Goal: Task Accomplishment & Management: Complete application form

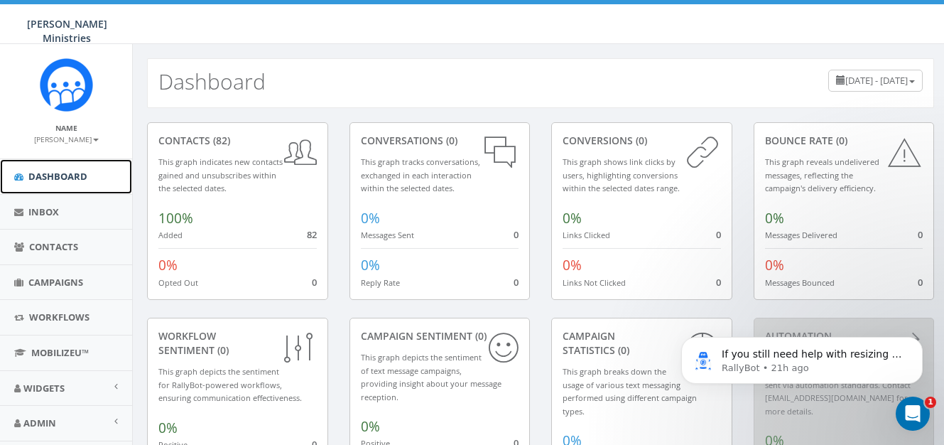
click at [75, 175] on span "Dashboard" at bounding box center [57, 176] width 59 height 13
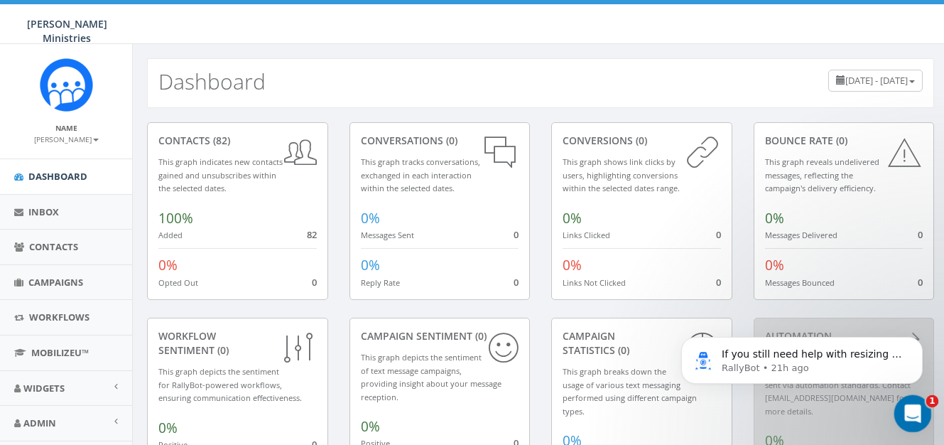
click at [903, 418] on div "Open Intercom Messenger" at bounding box center [910, 411] width 47 height 47
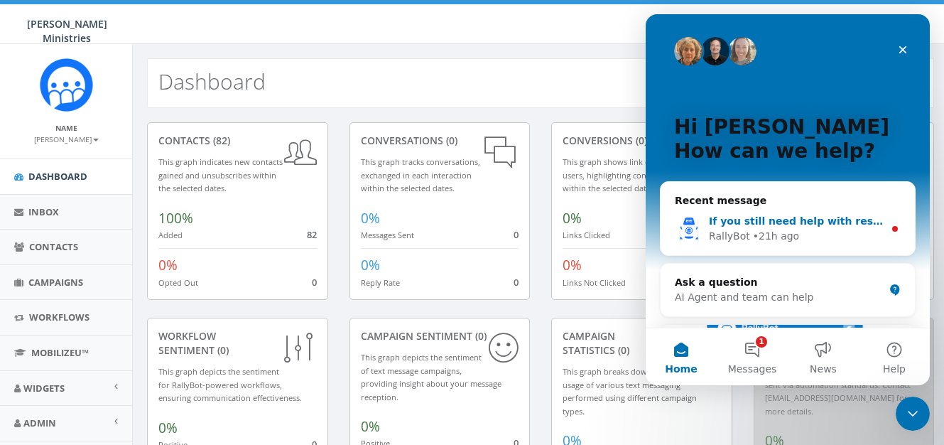
click at [758, 239] on div "• 21h ago" at bounding box center [776, 236] width 46 height 15
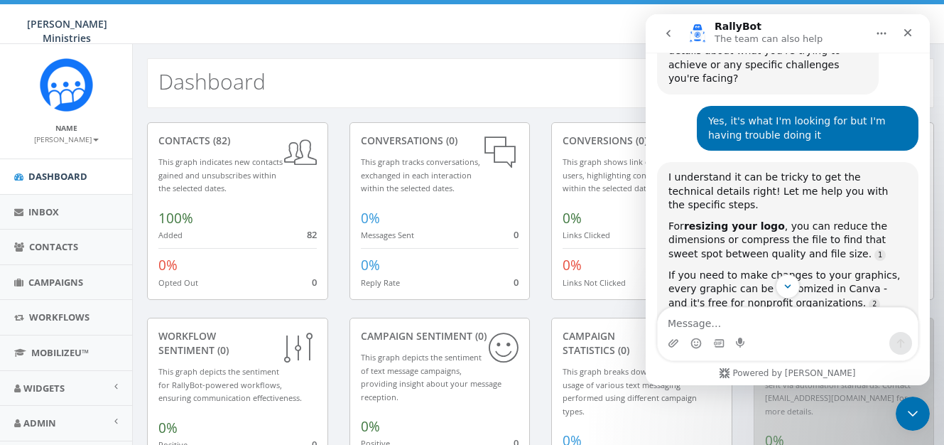
scroll to position [783, 0]
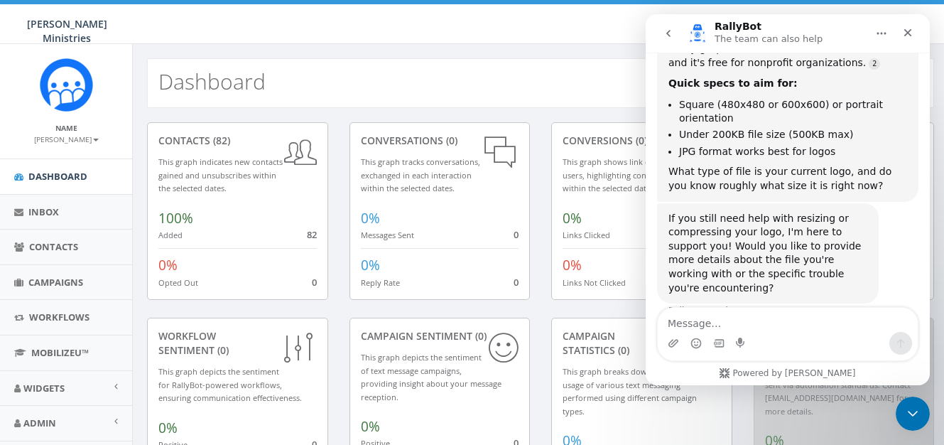
click at [670, 31] on icon "go back" at bounding box center [668, 33] width 11 height 11
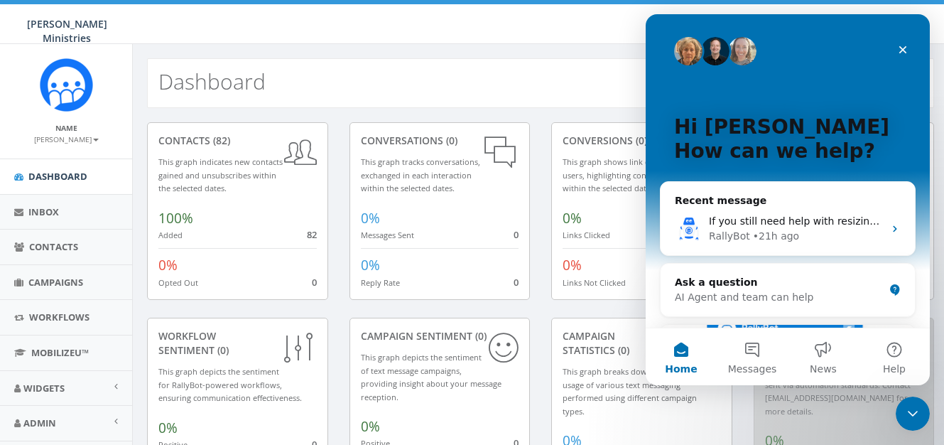
scroll to position [0, 0]
click at [757, 354] on button "Messages" at bounding box center [752, 356] width 71 height 57
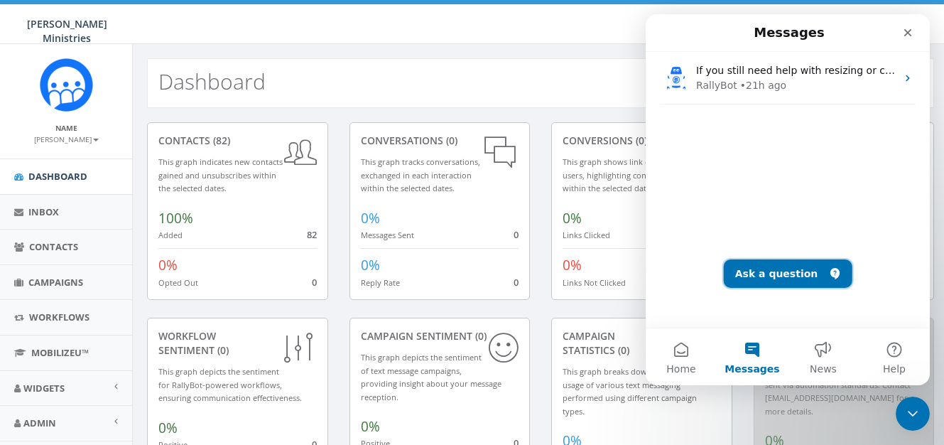
click at [775, 276] on button "Ask a question" at bounding box center [788, 273] width 129 height 28
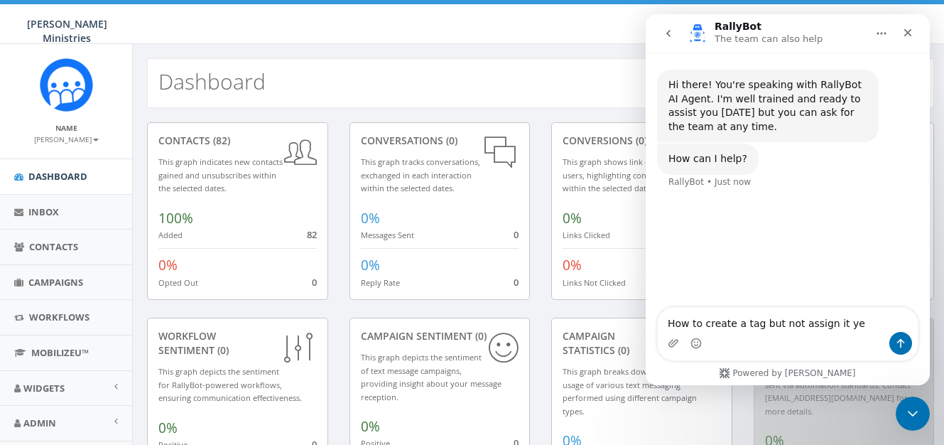
type textarea "How to create a tag but not assign it yet"
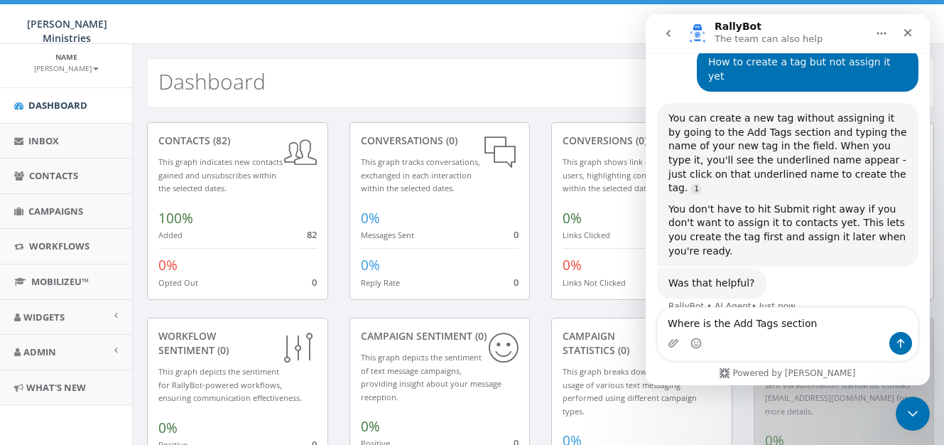
type textarea "Where is the Add Tags section?"
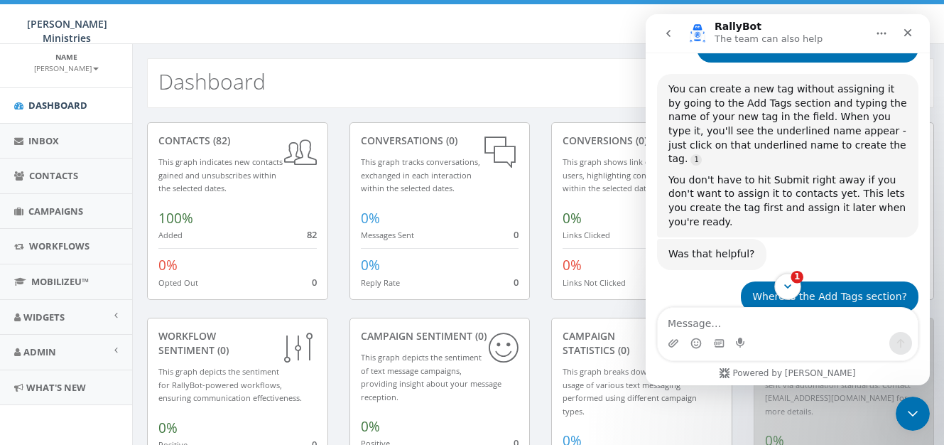
click at [793, 285] on icon "Scroll to bottom" at bounding box center [787, 286] width 13 height 13
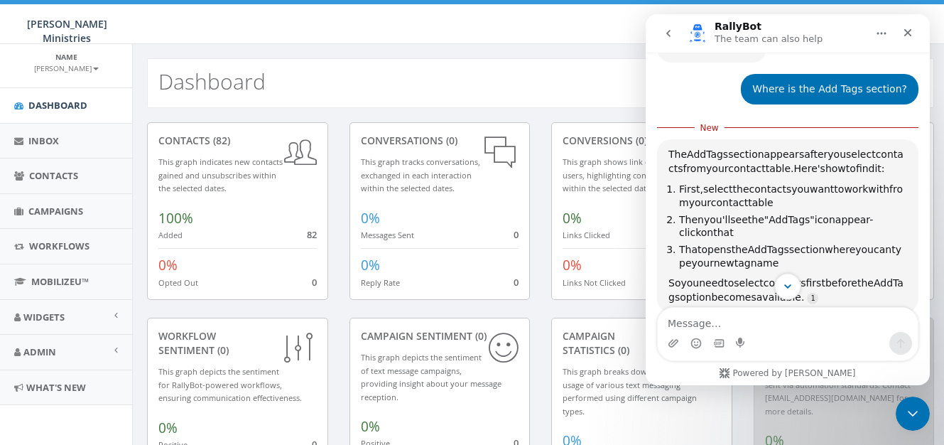
scroll to position [383, 0]
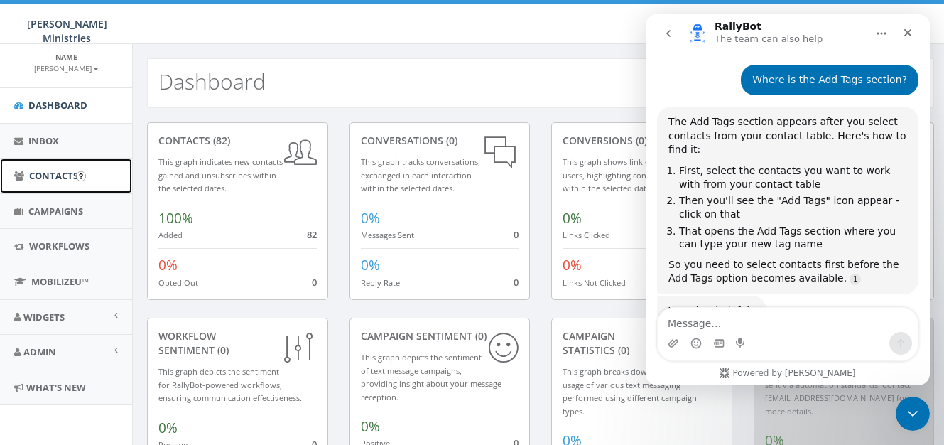
click at [47, 183] on link "Contacts" at bounding box center [66, 175] width 132 height 35
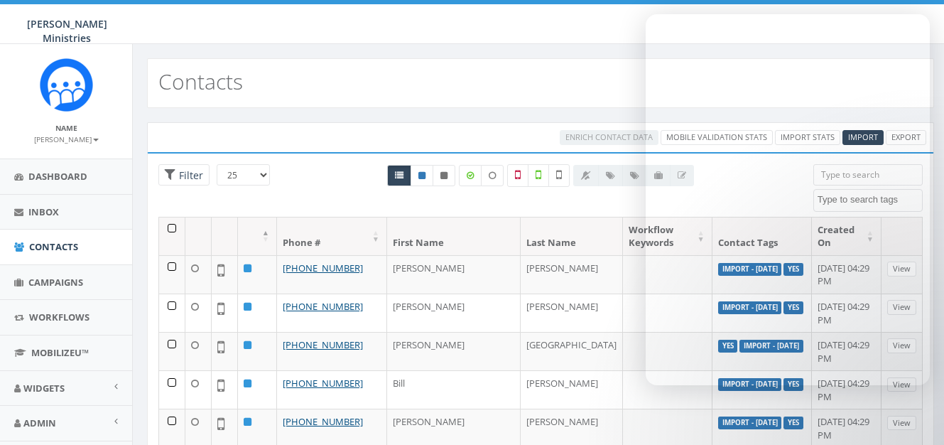
select select
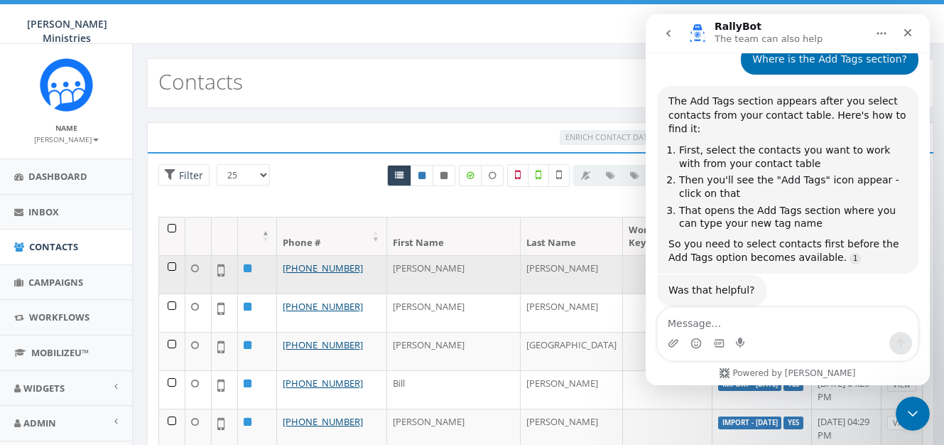
click at [171, 271] on td at bounding box center [172, 274] width 26 height 38
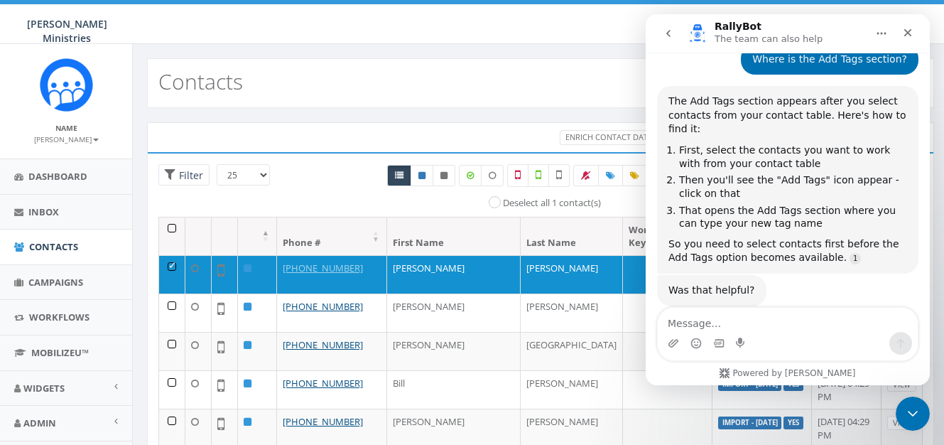
click at [886, 38] on icon "Home" at bounding box center [881, 33] width 11 height 11
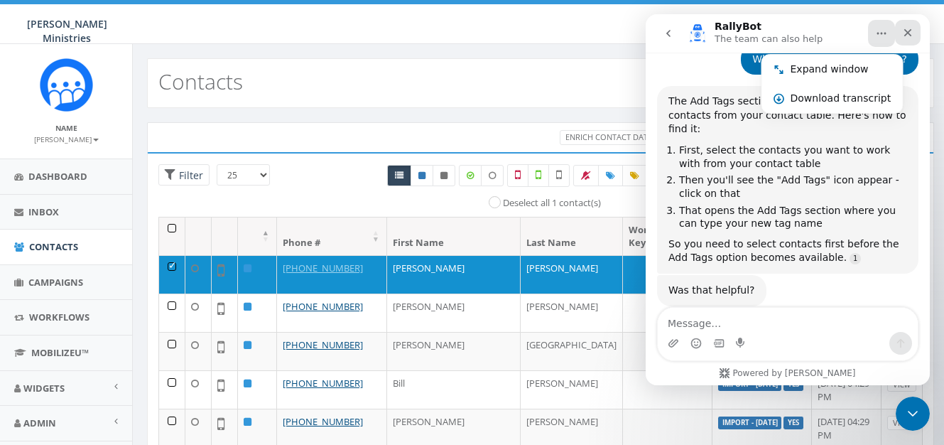
click at [901, 39] on div "Close" at bounding box center [908, 33] width 26 height 26
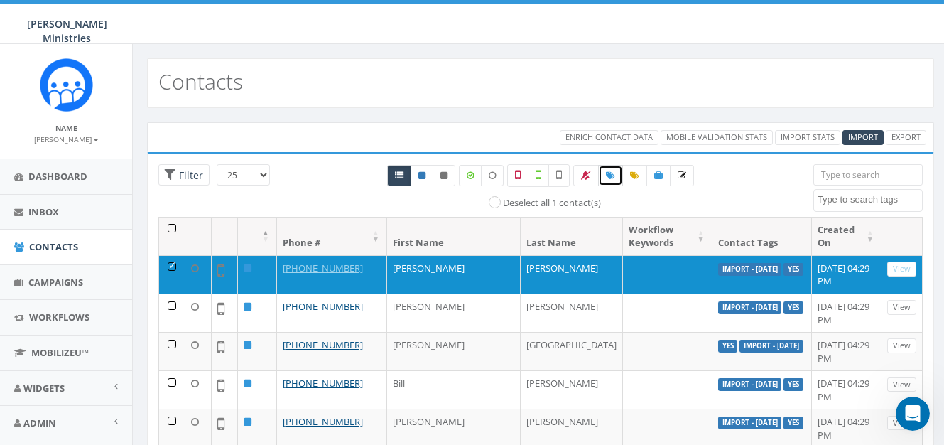
click at [611, 179] on icon at bounding box center [610, 175] width 9 height 9
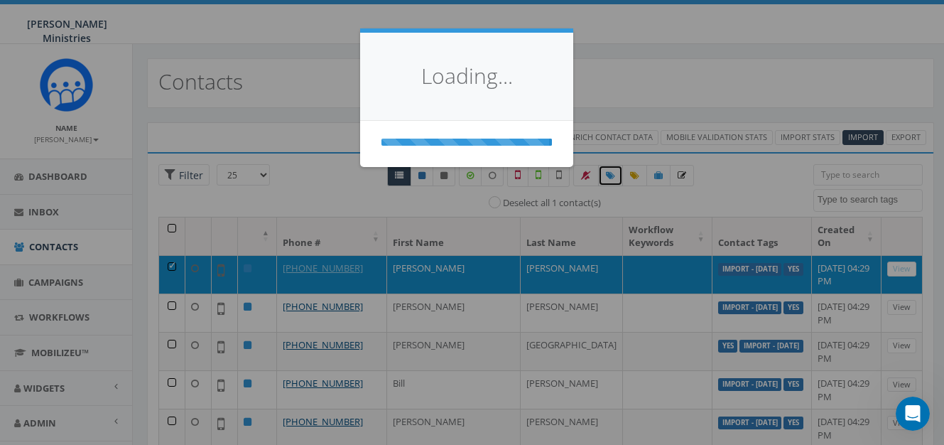
select select
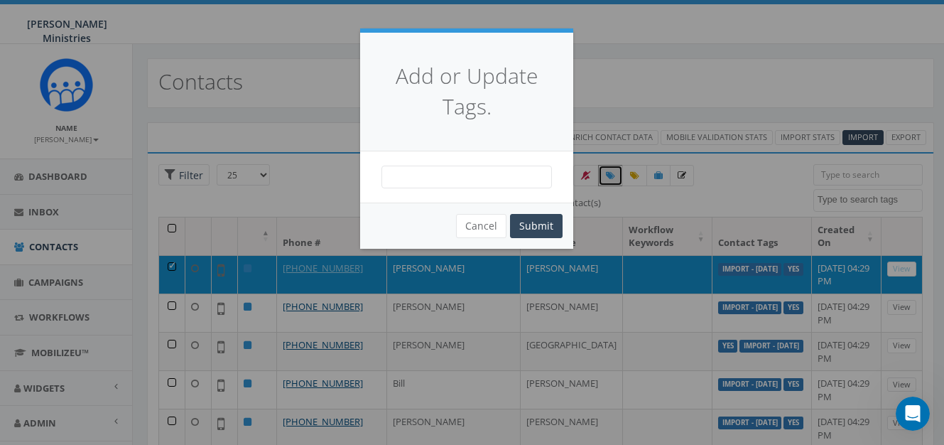
click at [435, 175] on span at bounding box center [466, 176] width 170 height 23
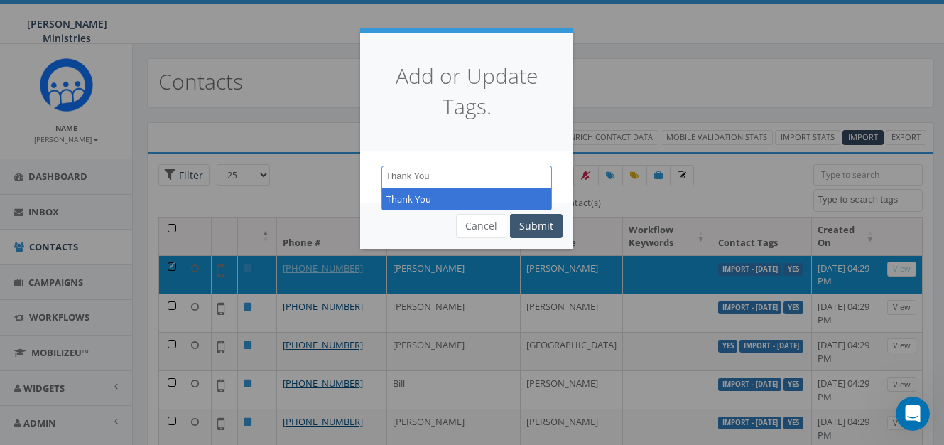
type textarea "Thank You"
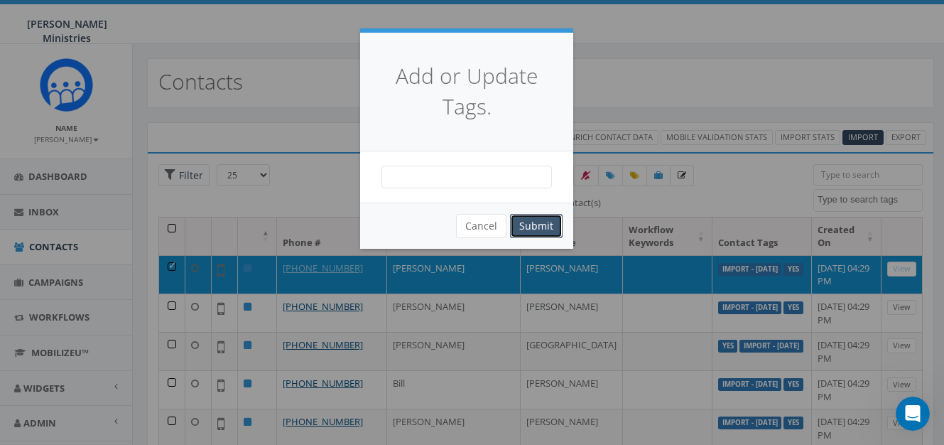
click at [542, 228] on button "Submit" at bounding box center [536, 226] width 53 height 24
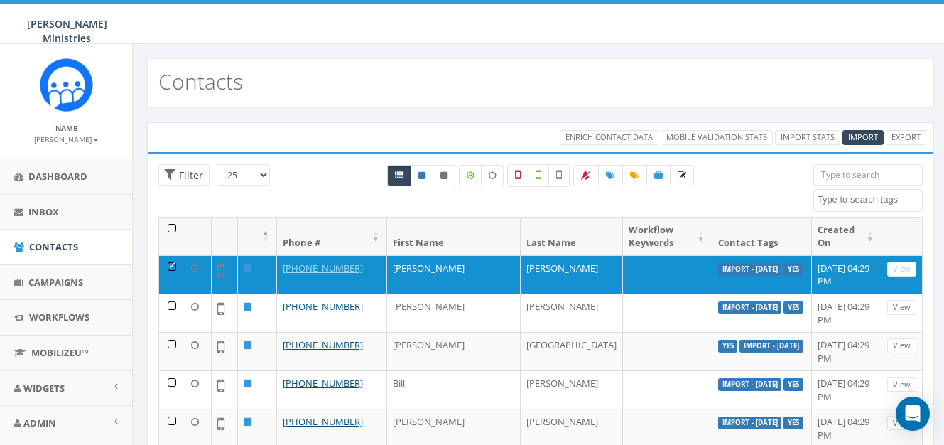
select select
click at [835, 178] on input "search" at bounding box center [867, 174] width 109 height 21
type input "T"
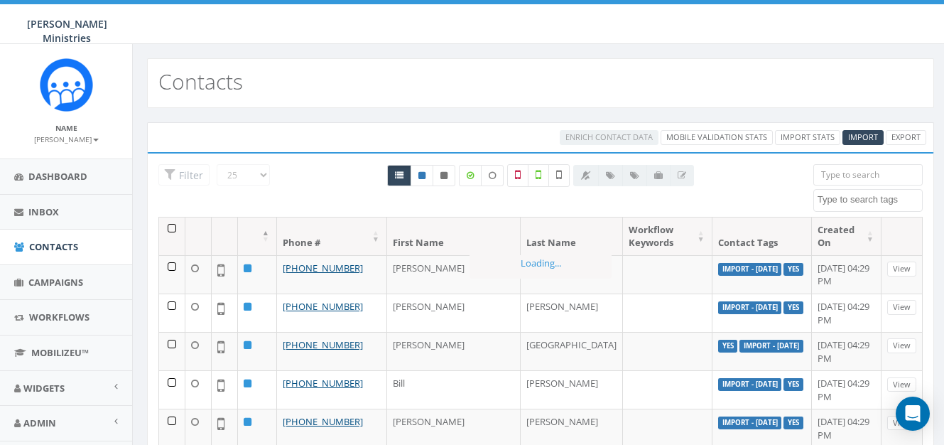
click at [831, 204] on textarea "Search" at bounding box center [870, 199] width 104 height 13
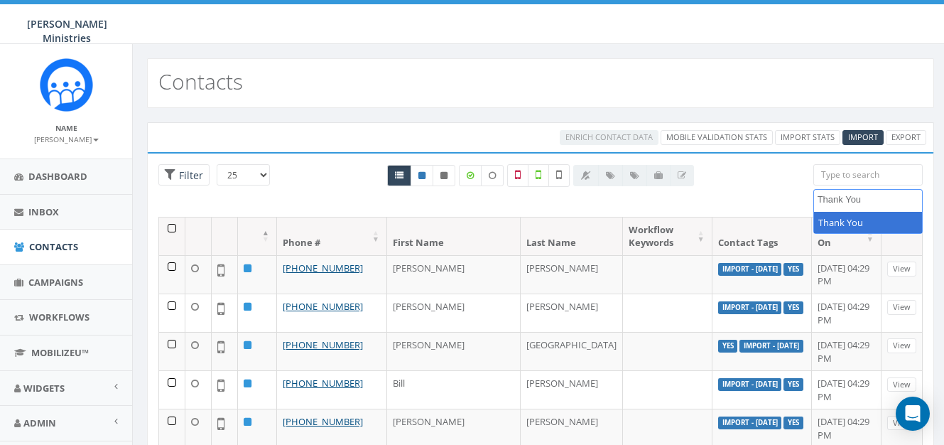
type textarea "Thank You"
select select "Thank You"
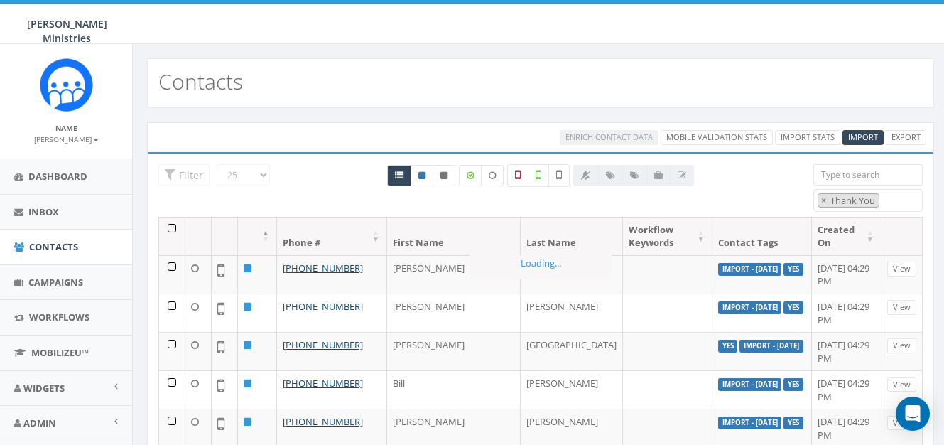
scroll to position [50, 0]
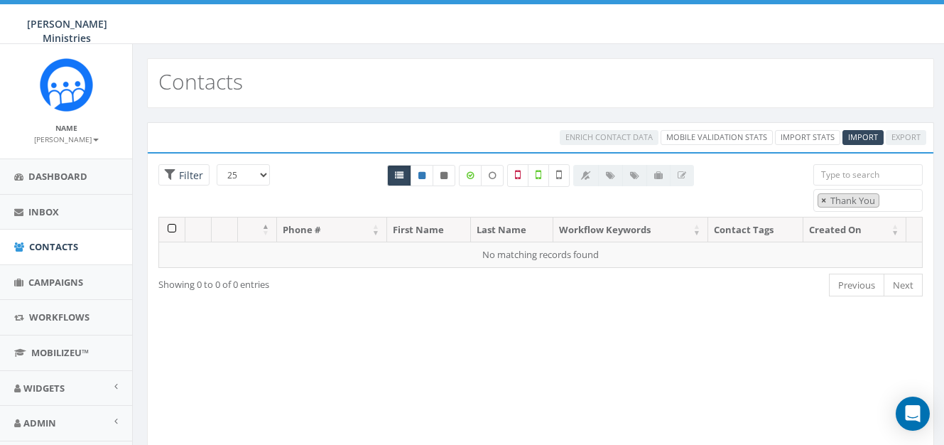
click at [822, 202] on span "×" at bounding box center [823, 200] width 5 height 13
select select
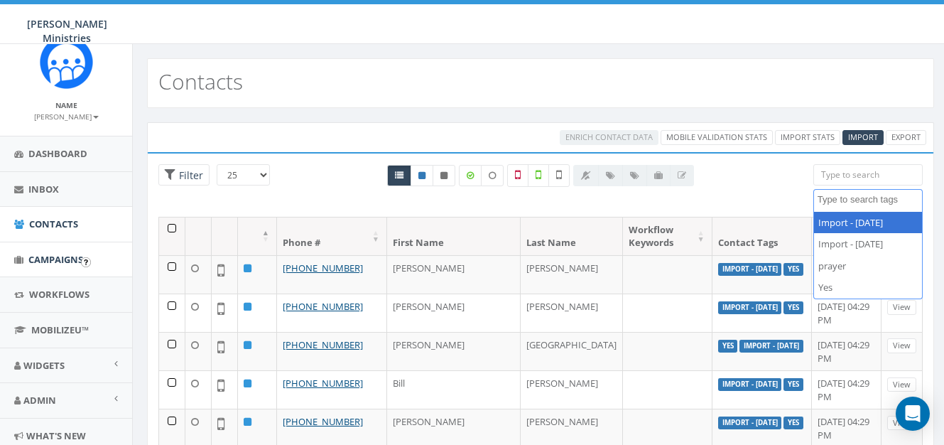
scroll to position [43, 0]
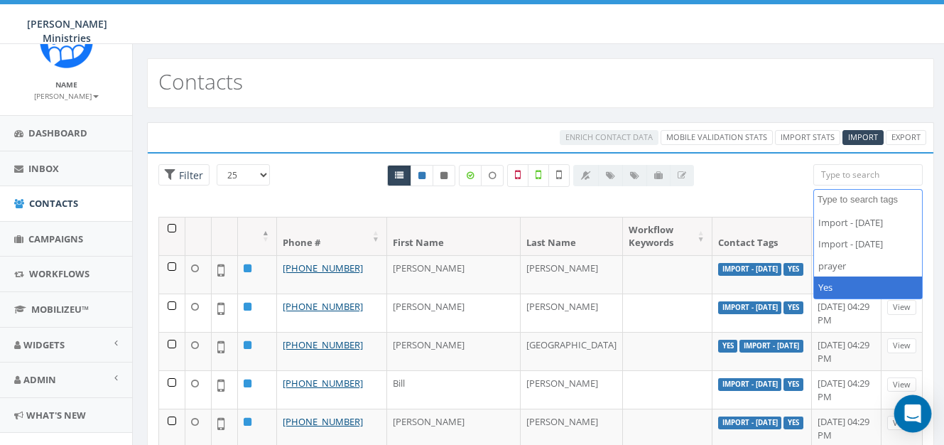
click at [916, 412] on icon "Open Intercom Messenger" at bounding box center [912, 413] width 16 height 18
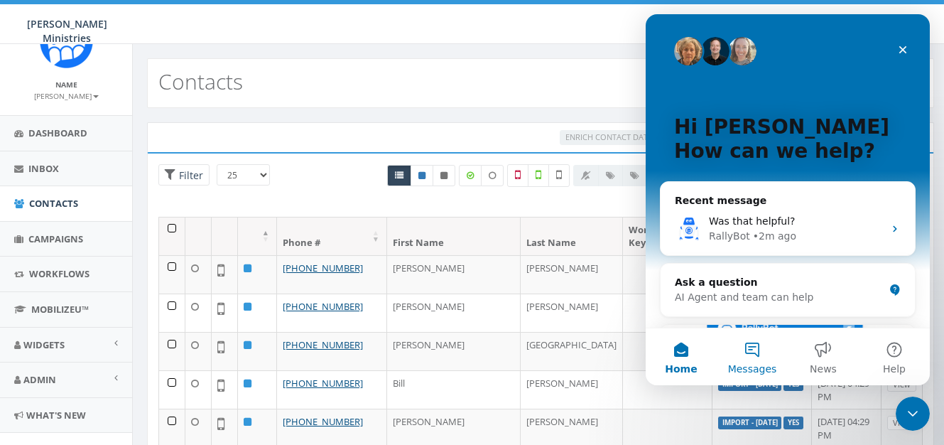
scroll to position [0, 0]
click at [747, 352] on button "Messages" at bounding box center [752, 356] width 71 height 57
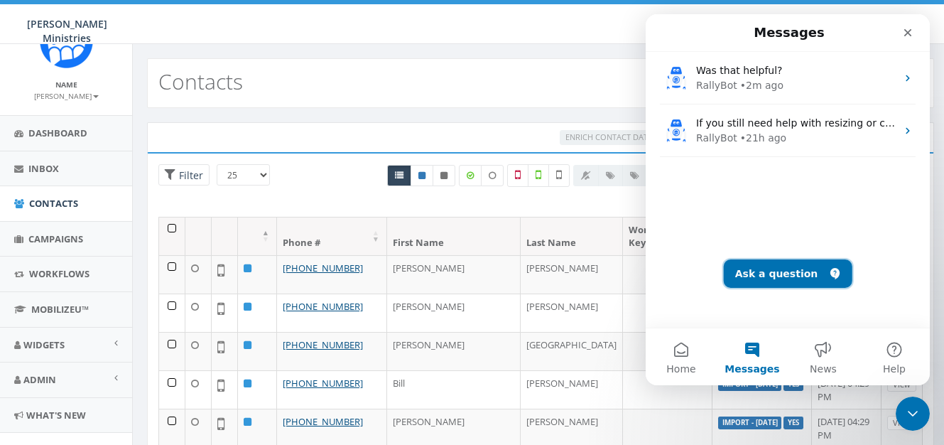
click at [766, 278] on button "Ask a question" at bounding box center [788, 273] width 129 height 28
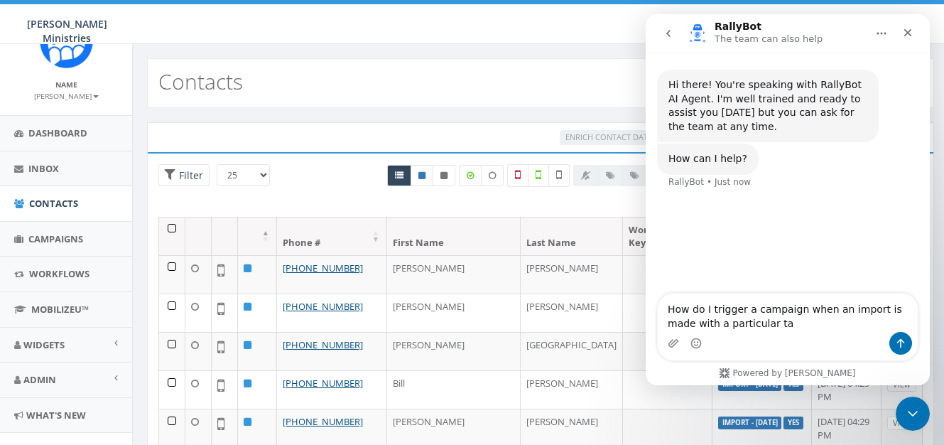
type textarea "How do I trigger a campaign when an import is made with a particular tag"
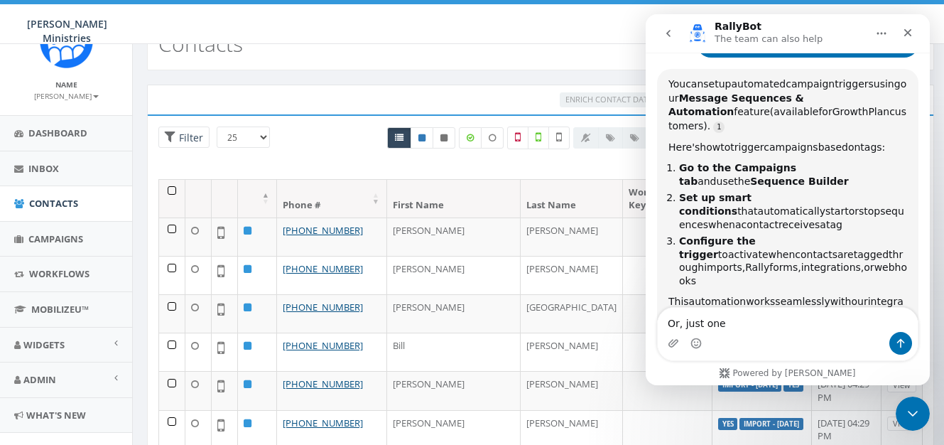
scroll to position [180, 0]
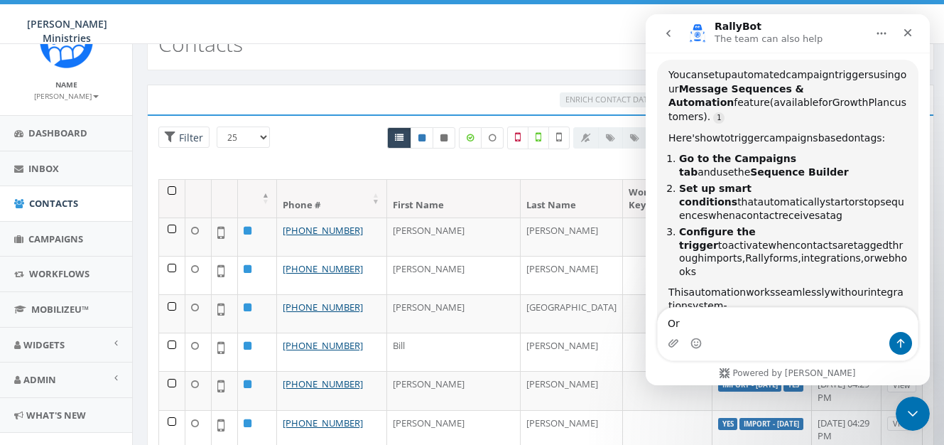
type textarea "O"
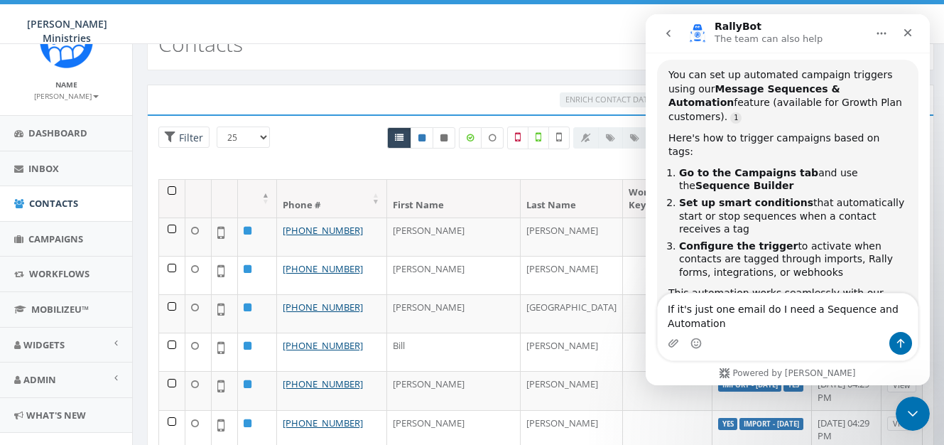
type textarea "If it's just one email do I need a Sequence and Automation?"
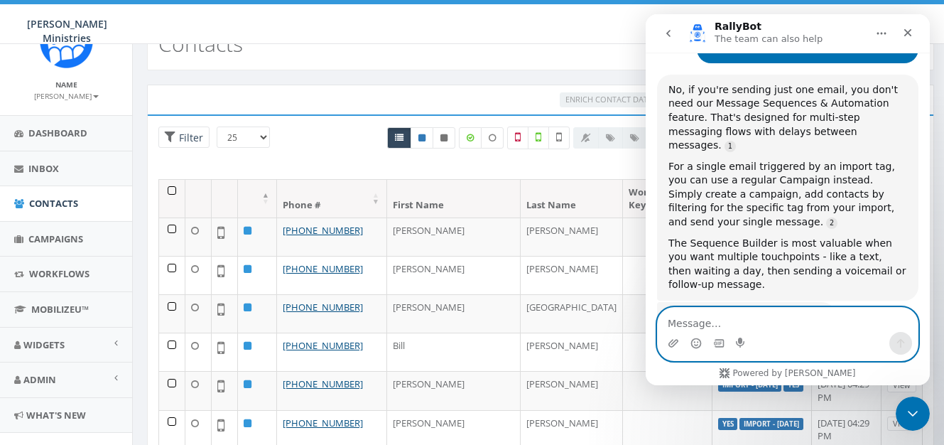
scroll to position [634, 0]
click at [697, 320] on textarea "Message…" at bounding box center [788, 320] width 260 height 24
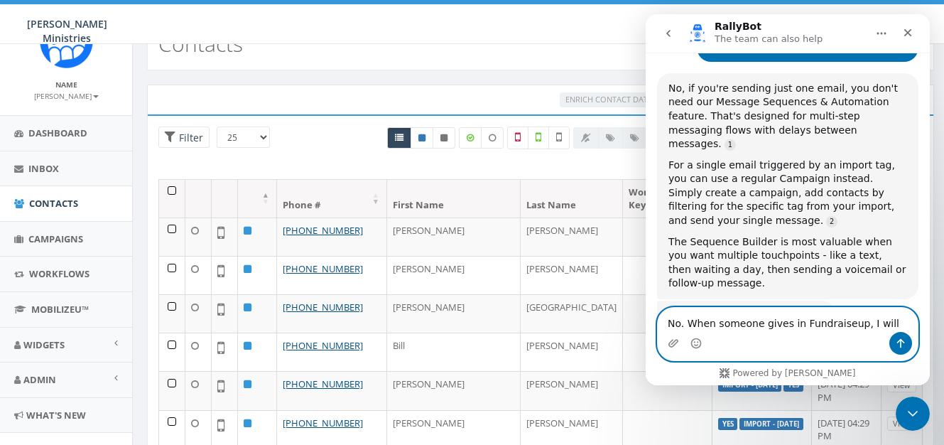
click at [881, 322] on textarea "No. When someone gives in Fundraiseup, I will" at bounding box center [788, 320] width 260 height 24
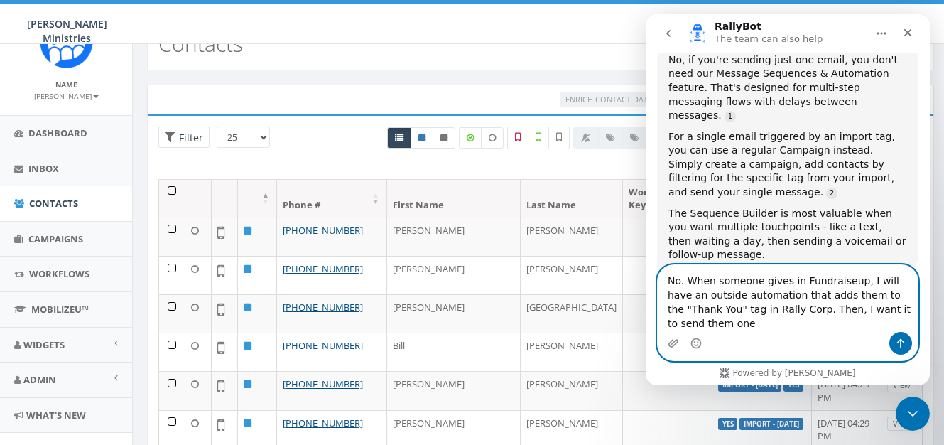
scroll to position [677, 0]
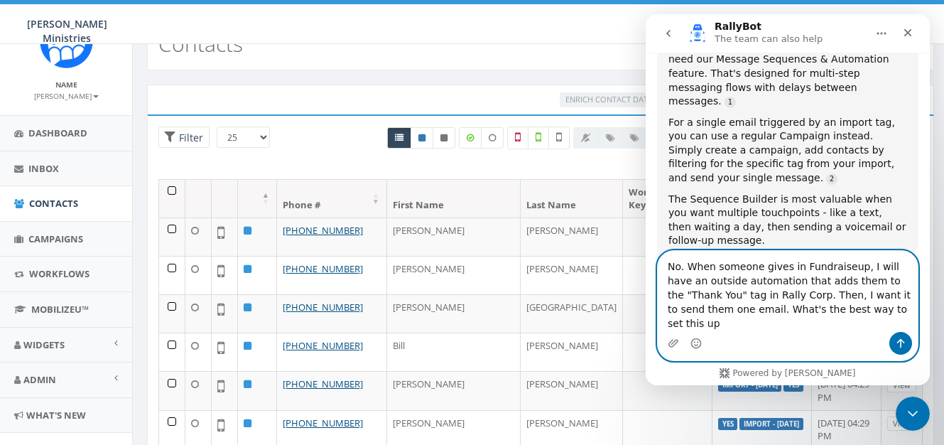
type textarea "No. When someone gives in Fundraiseup, I will have an outside automation that a…"
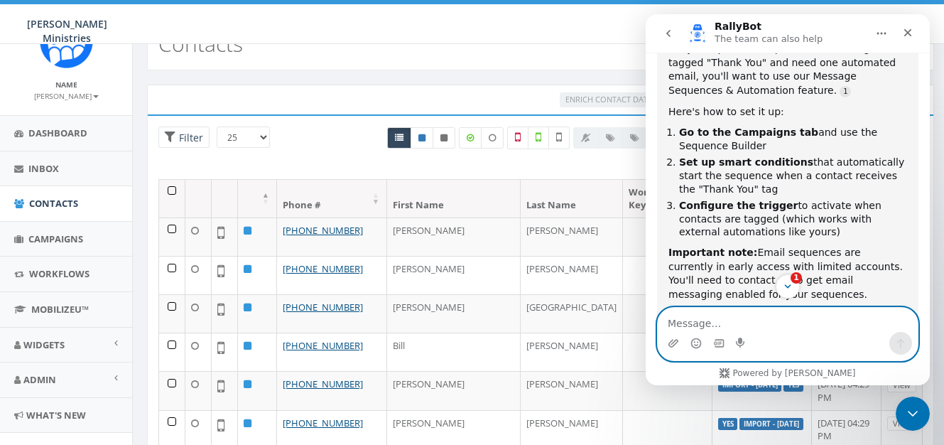
scroll to position [1063, 0]
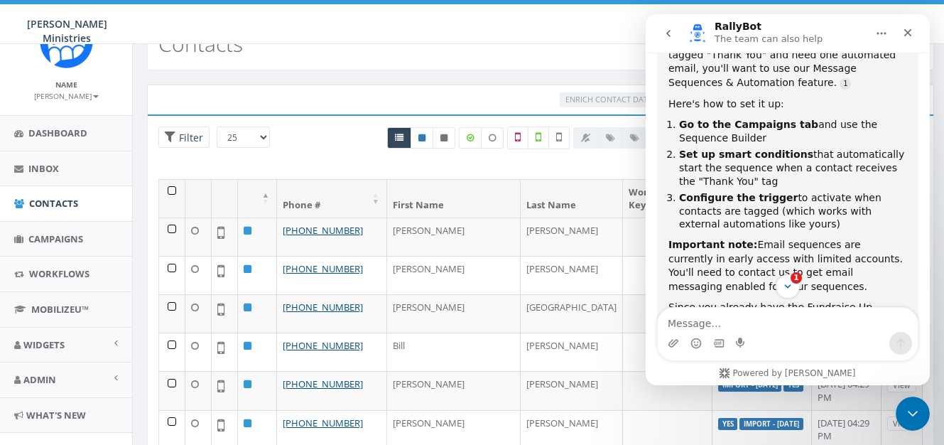
drag, startPoint x: 835, startPoint y: 192, endPoint x: 830, endPoint y: 213, distance: 22.1
click at [830, 238] on div "Important note: Email sequences are currently in early access with limited acco…" at bounding box center [787, 265] width 239 height 55
click at [843, 238] on div "Important note: Email sequences are currently in early access with limited acco…" at bounding box center [787, 265] width 239 height 55
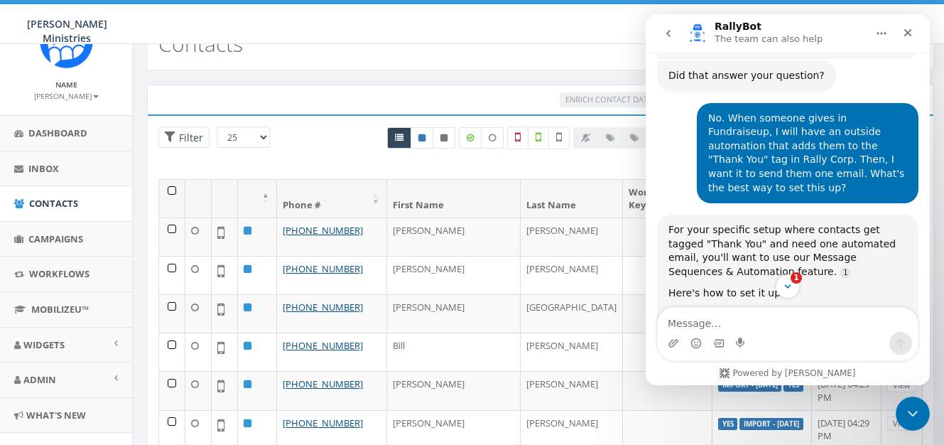
scroll to position [854, 0]
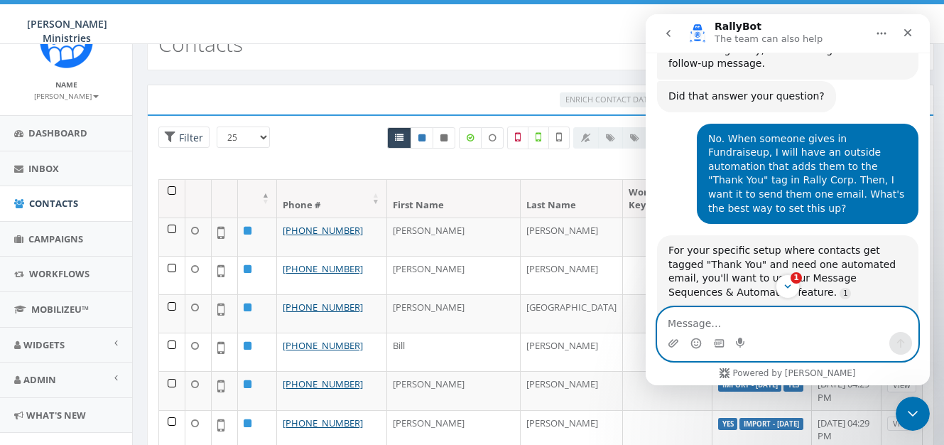
click at [701, 322] on textarea "Message…" at bounding box center [788, 320] width 260 height 24
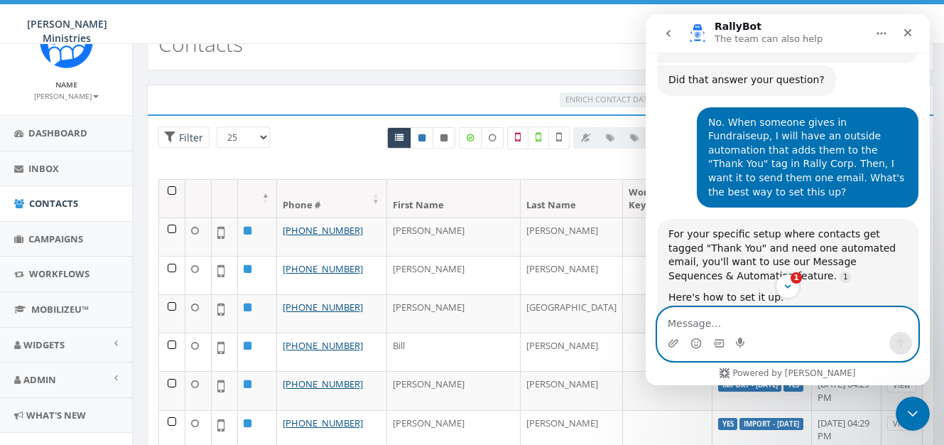
scroll to position [882, 0]
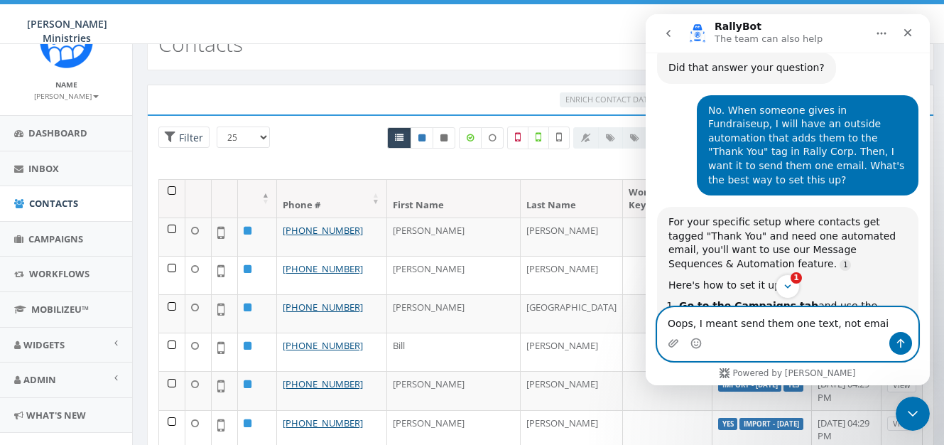
type textarea "Oops, I meant send them one text, not email"
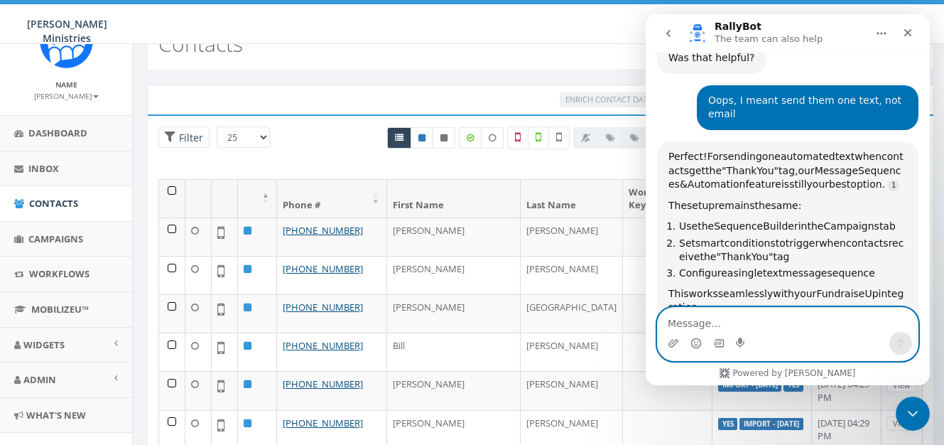
scroll to position [1456, 0]
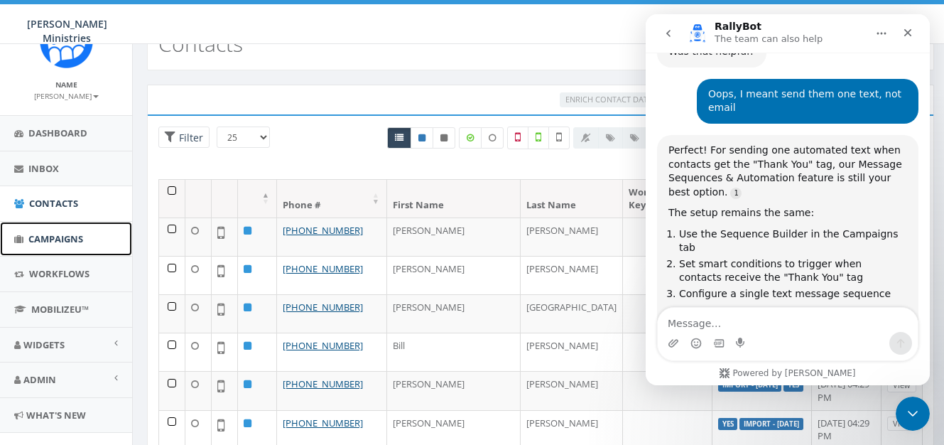
click at [53, 241] on span "Campaigns" at bounding box center [55, 238] width 55 height 13
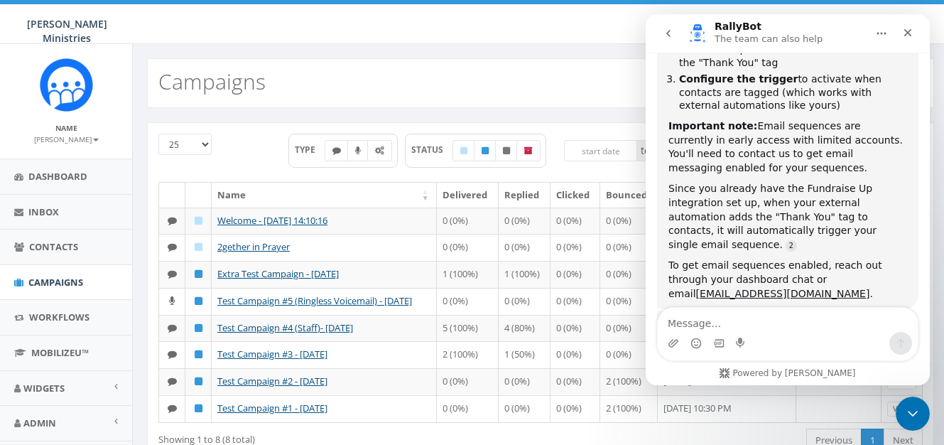
scroll to position [1472, 0]
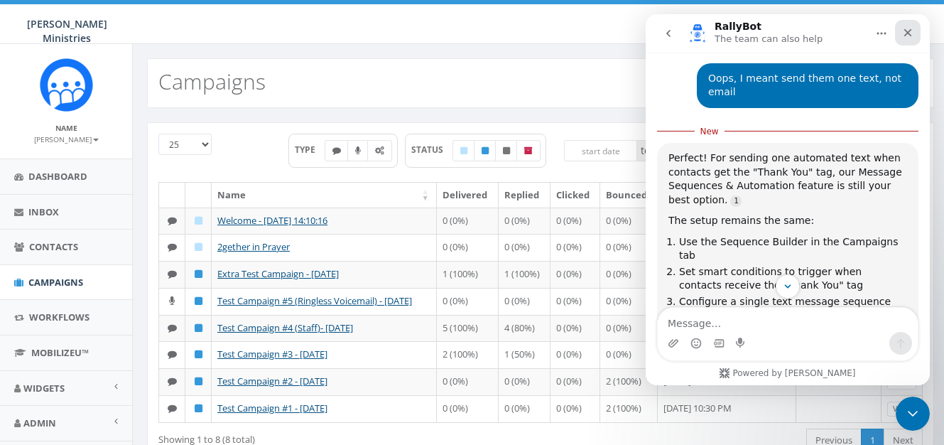
click at [901, 38] on div "Close" at bounding box center [908, 33] width 26 height 26
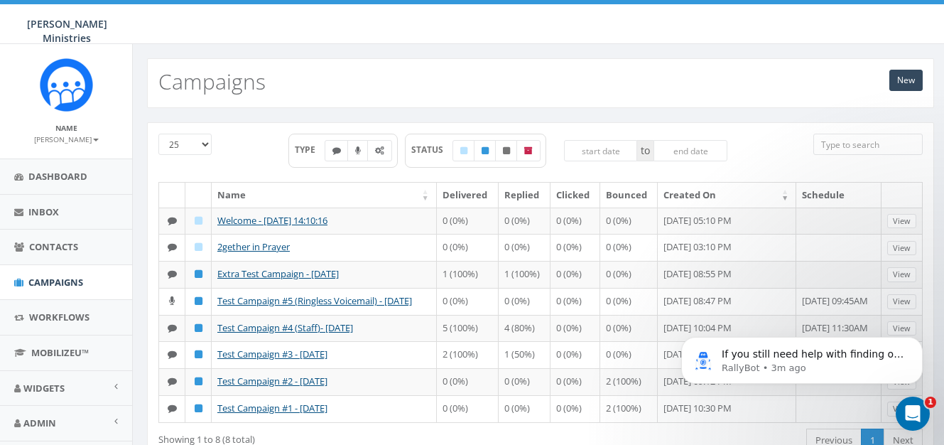
scroll to position [1587, 0]
click at [897, 81] on link "New" at bounding box center [905, 80] width 33 height 21
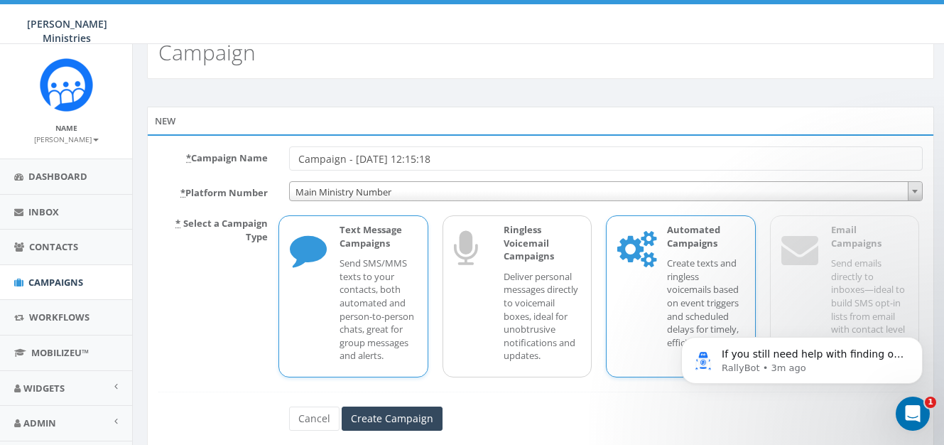
scroll to position [55, 0]
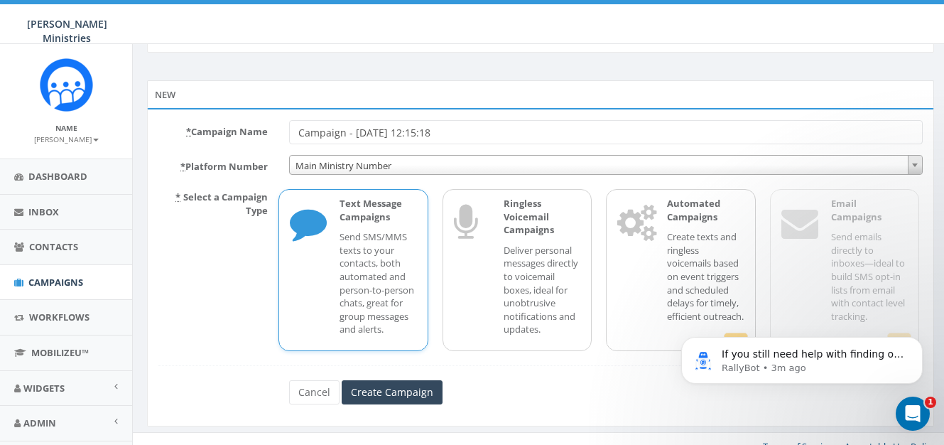
drag, startPoint x: 468, startPoint y: 136, endPoint x: 299, endPoint y: 136, distance: 169.0
click at [299, 136] on input "Campaign - [DATE] 12:15:18" at bounding box center [606, 132] width 634 height 24
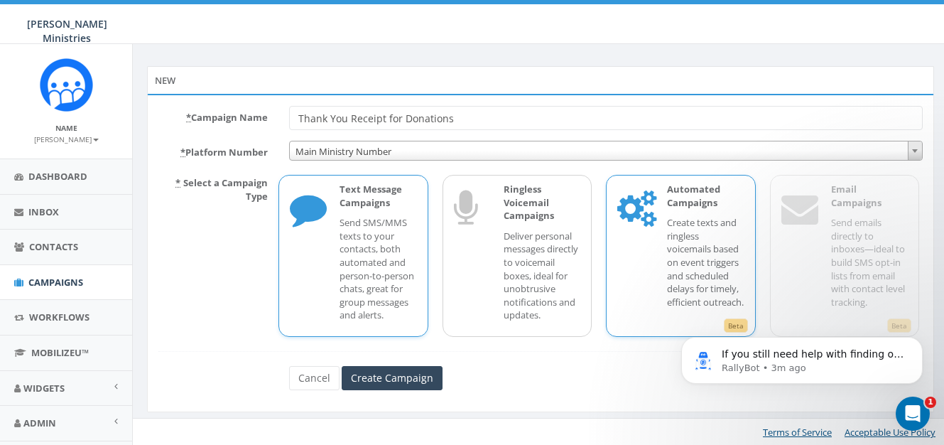
scroll to position [71, 0]
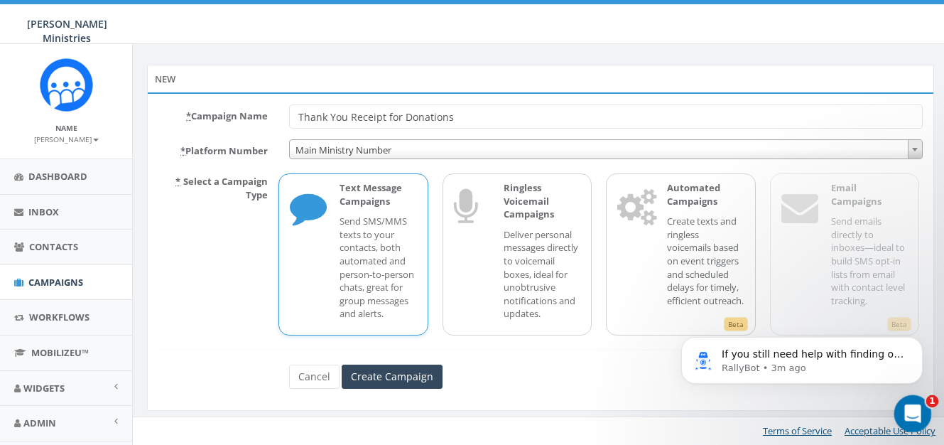
type input "Thank You Receipt for Donations"
click at [916, 419] on div "Open Intercom Messenger" at bounding box center [910, 411] width 47 height 47
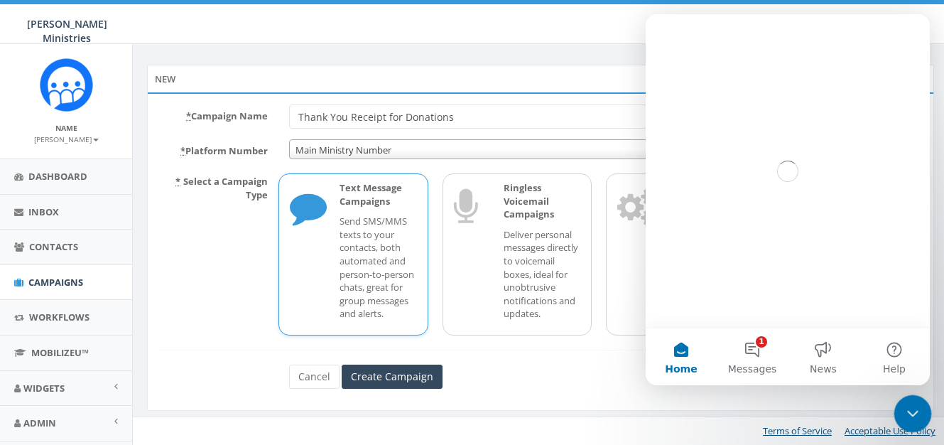
scroll to position [0, 0]
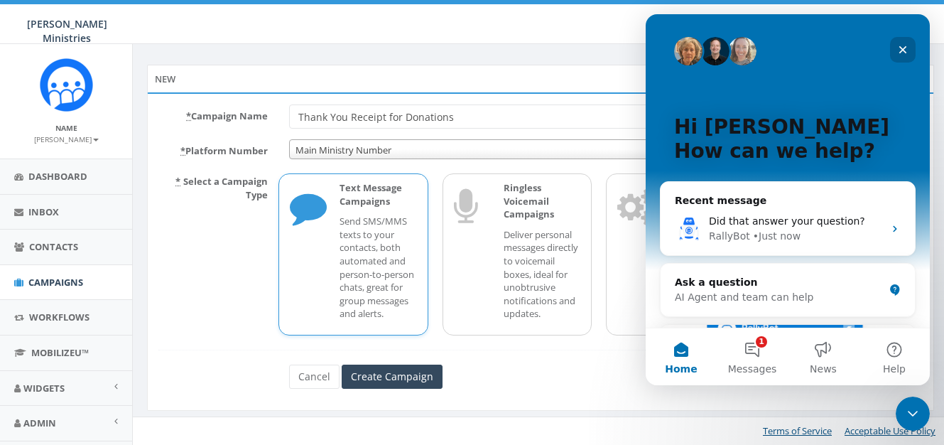
click at [903, 50] on icon "Close" at bounding box center [902, 49] width 11 height 11
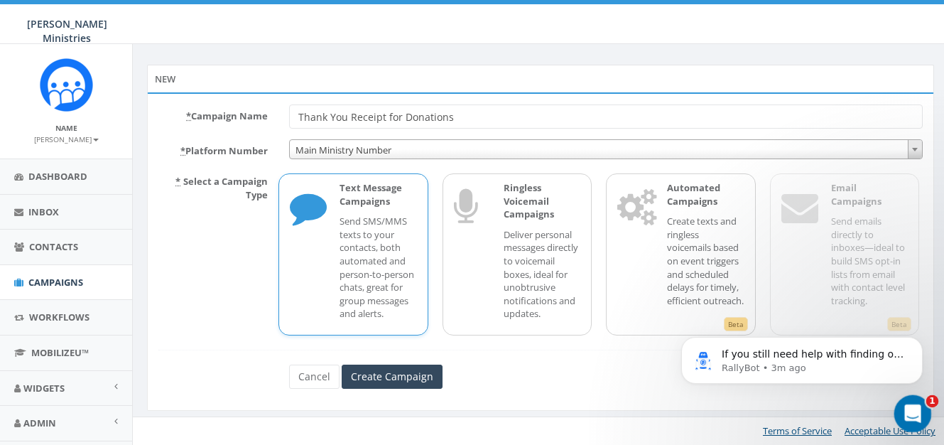
click at [914, 408] on icon "Open Intercom Messenger" at bounding box center [910, 411] width 23 height 23
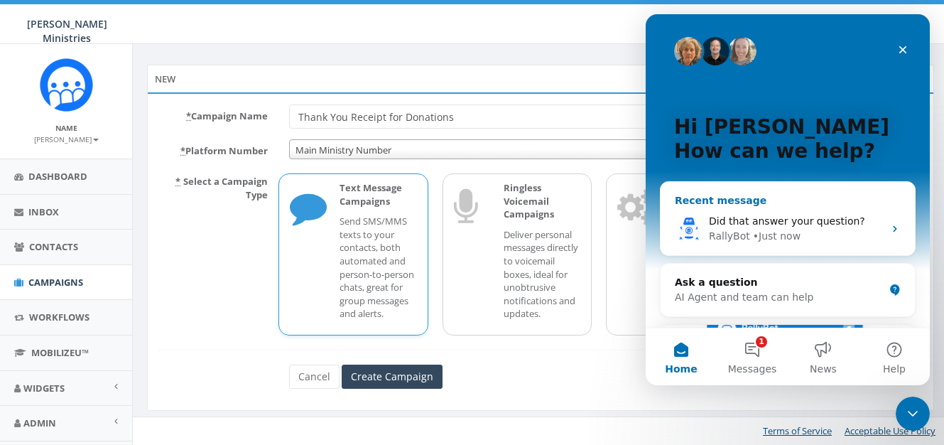
click at [845, 228] on div "Did that answer your question?" at bounding box center [796, 221] width 175 height 15
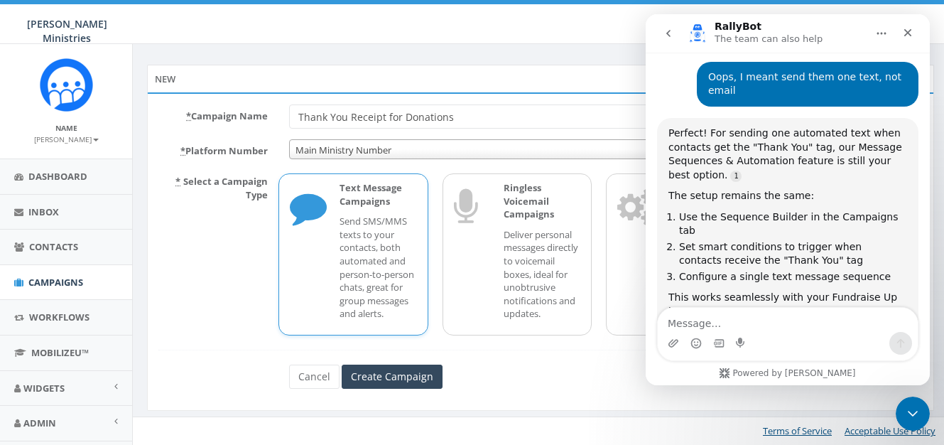
scroll to position [1474, 0]
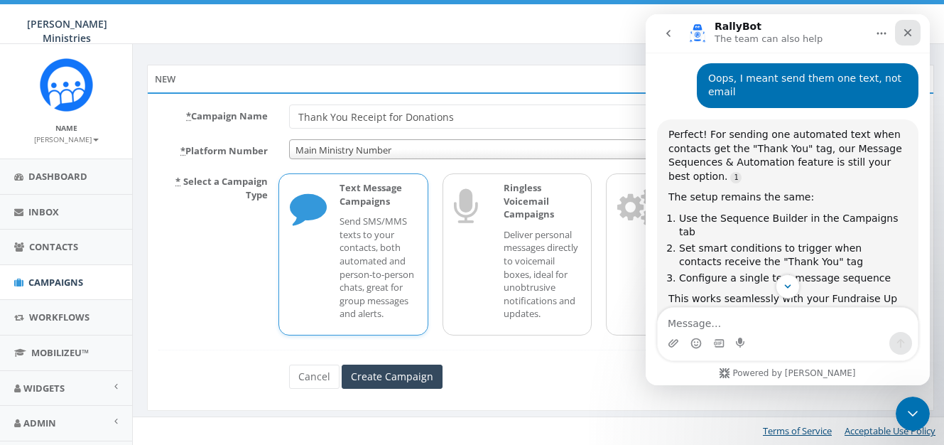
click at [906, 38] on icon "Close" at bounding box center [907, 32] width 11 height 11
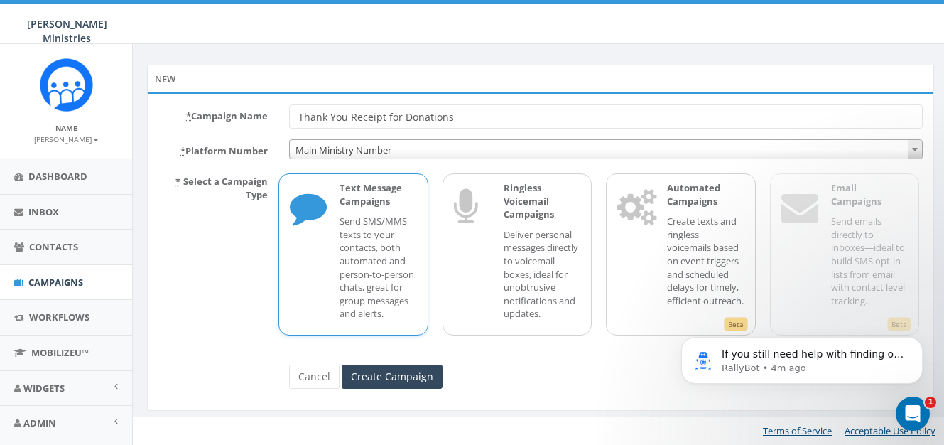
scroll to position [0, 0]
click at [407, 379] on input "Create Campaign" at bounding box center [392, 376] width 101 height 24
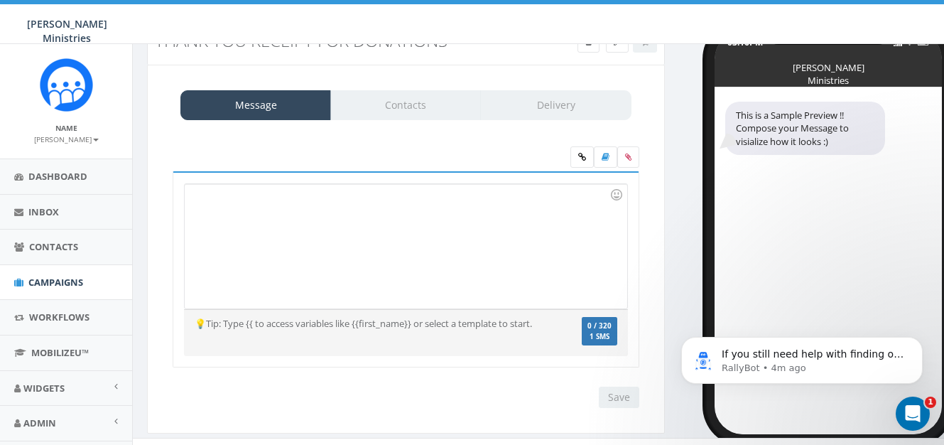
scroll to position [76, 0]
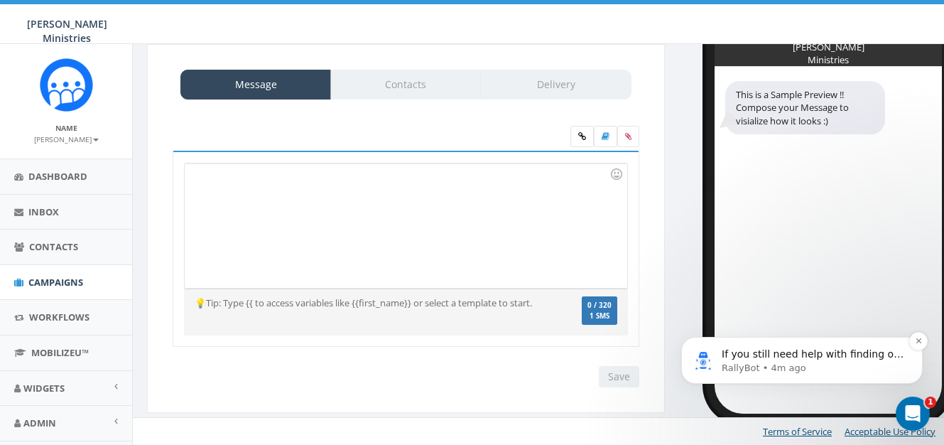
click at [800, 360] on p "If you still need help with finding or using the Add Tags section, I'm here to …" at bounding box center [813, 354] width 183 height 14
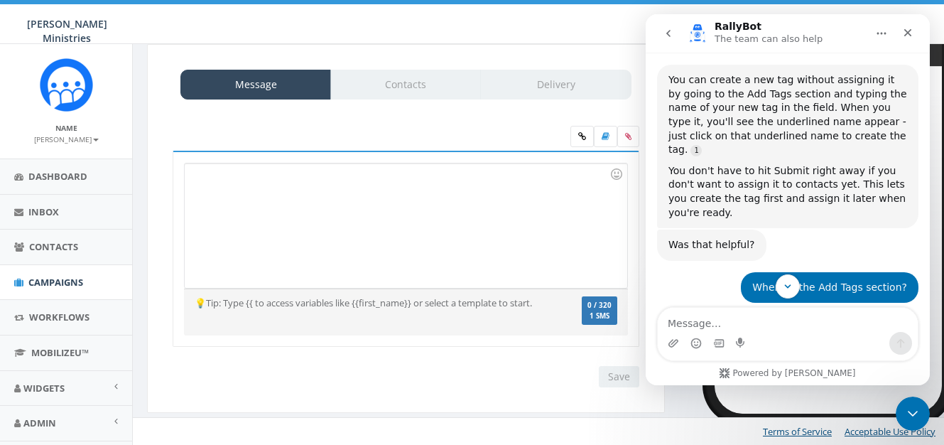
scroll to position [176, 0]
click at [720, 322] on textarea "Message…" at bounding box center [788, 320] width 260 height 24
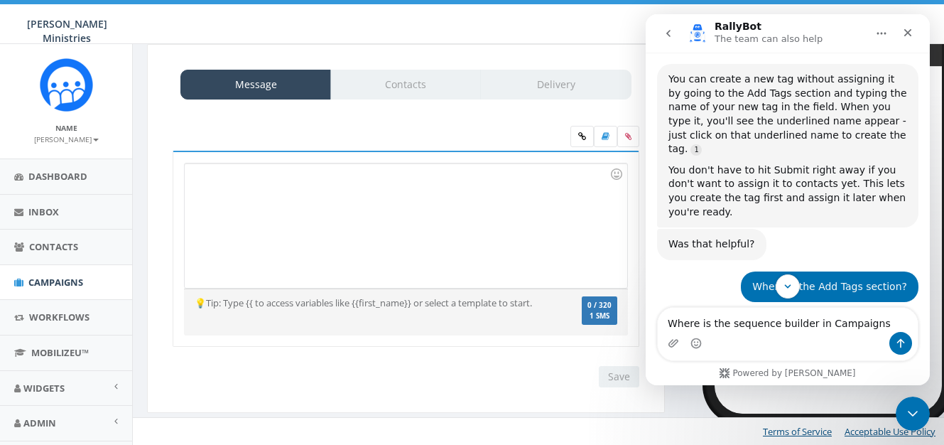
type textarea "Where is the sequence builder in Campaigns?"
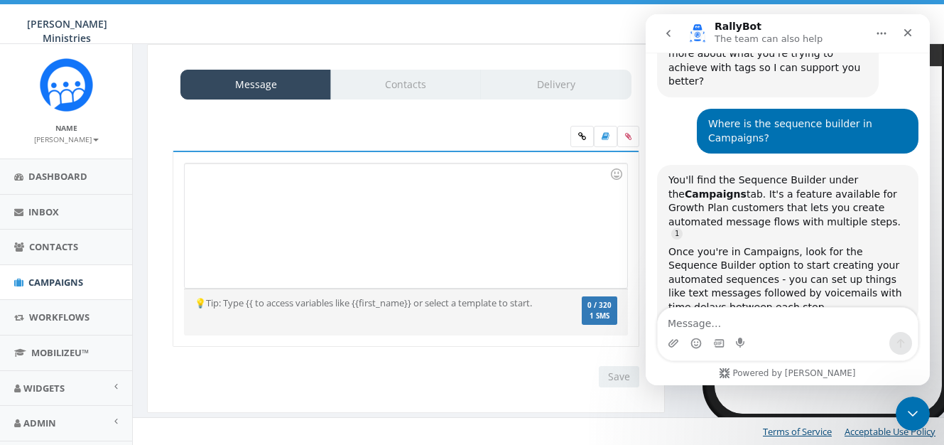
scroll to position [712, 0]
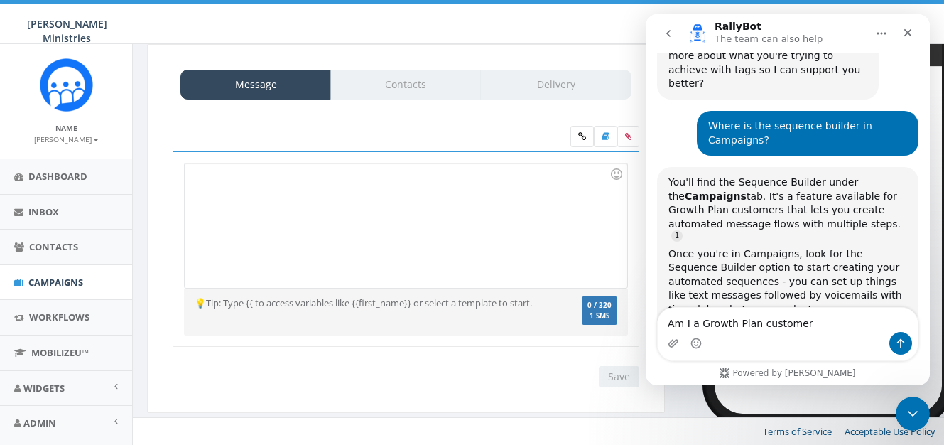
type textarea "Am I a Growth Plan customer?"
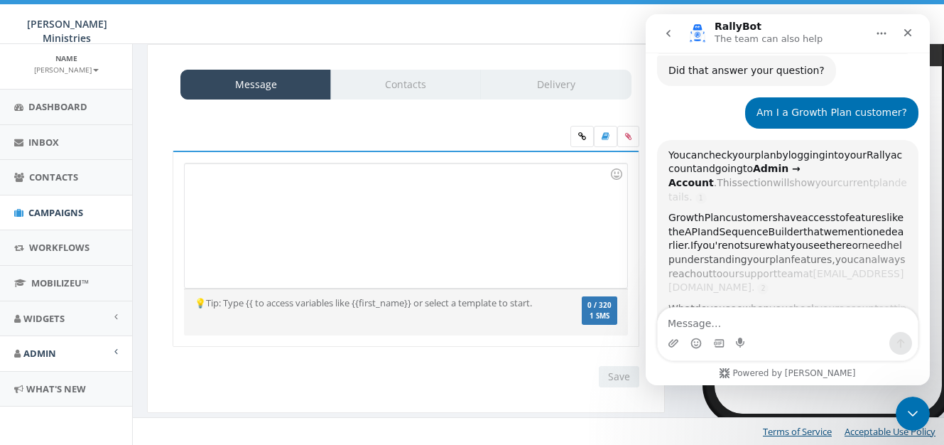
scroll to position [71, 0]
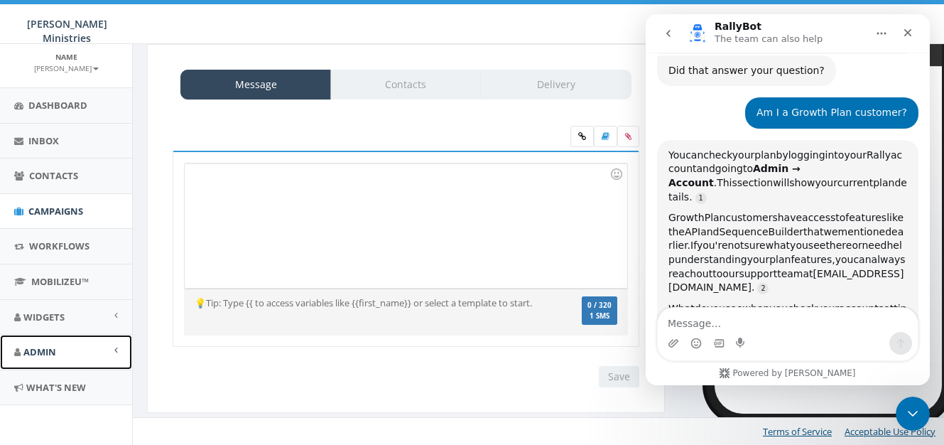
click at [52, 357] on span "Admin" at bounding box center [39, 351] width 33 height 13
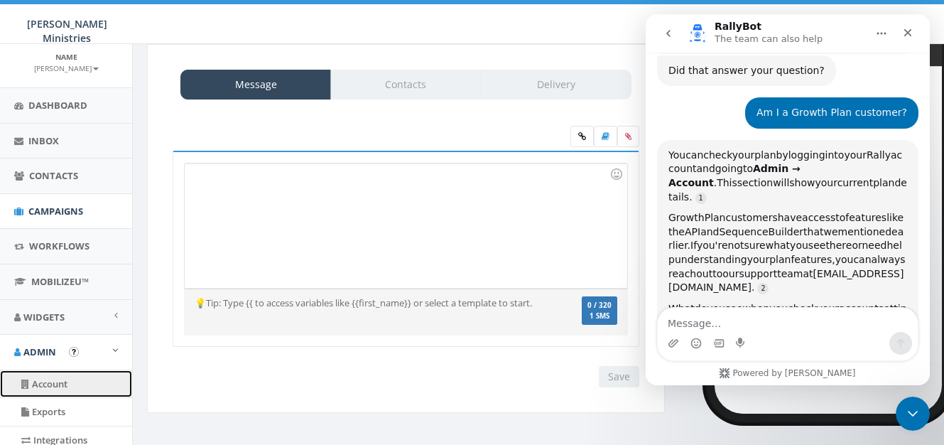
click at [55, 384] on link "Account" at bounding box center [66, 384] width 132 height 28
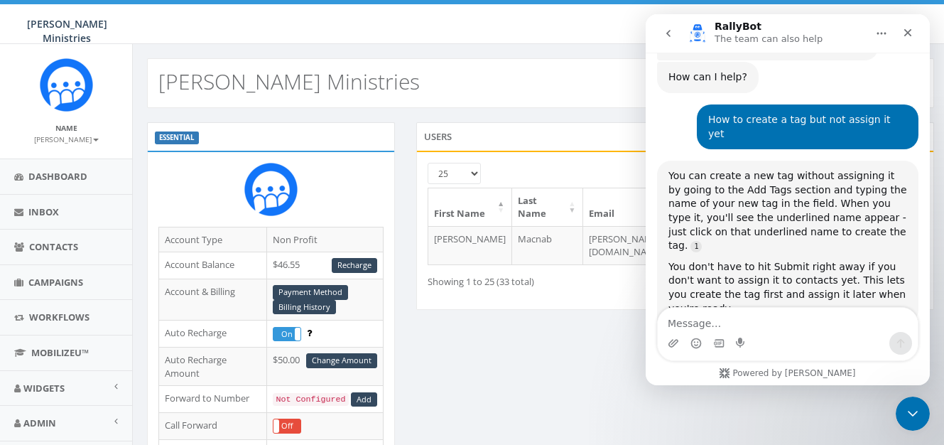
scroll to position [81, 0]
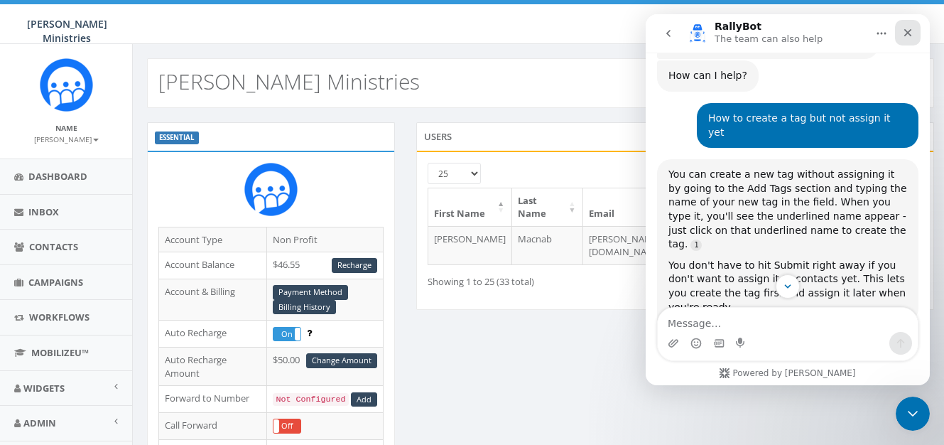
click at [908, 38] on div "Close" at bounding box center [908, 33] width 26 height 26
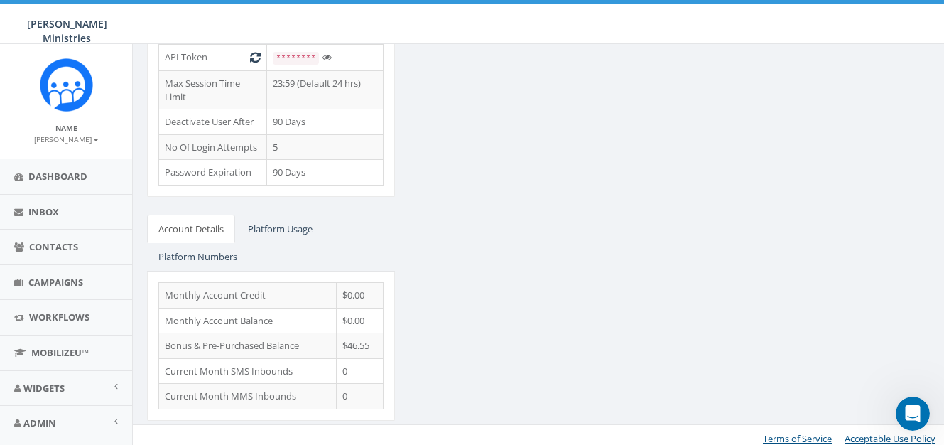
scroll to position [455, 0]
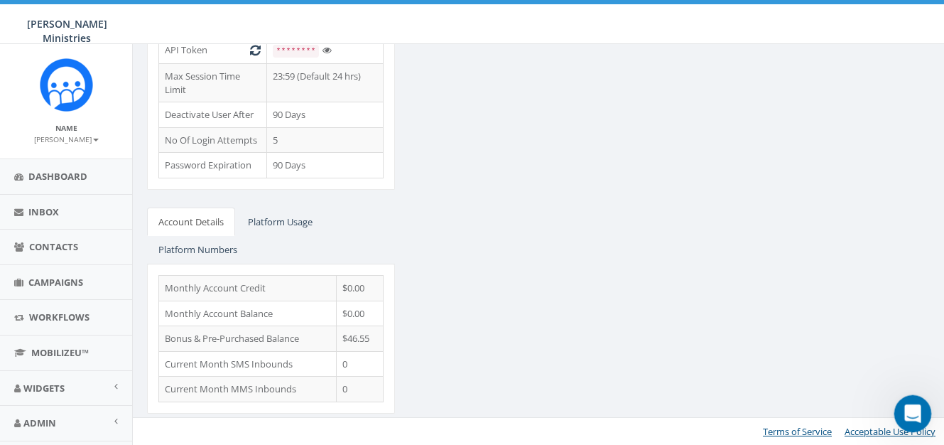
click at [907, 413] on icon "Open Intercom Messenger" at bounding box center [911, 411] width 10 height 11
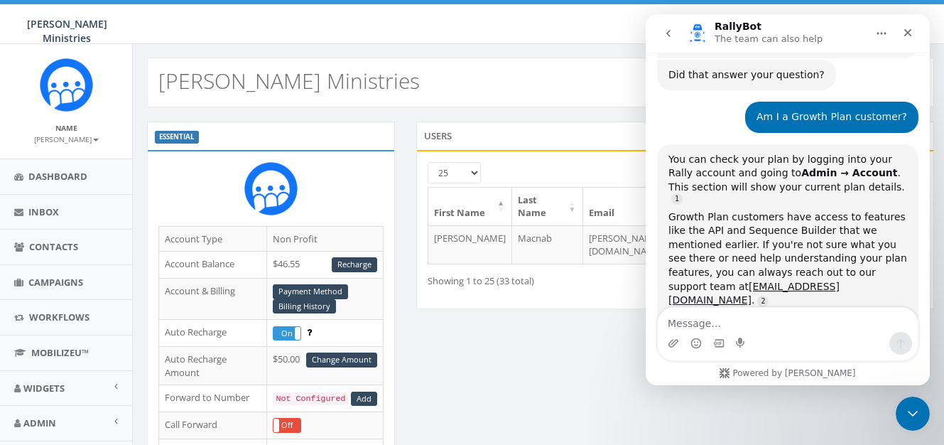
scroll to position [0, 0]
click at [906, 33] on icon "Close" at bounding box center [907, 32] width 11 height 11
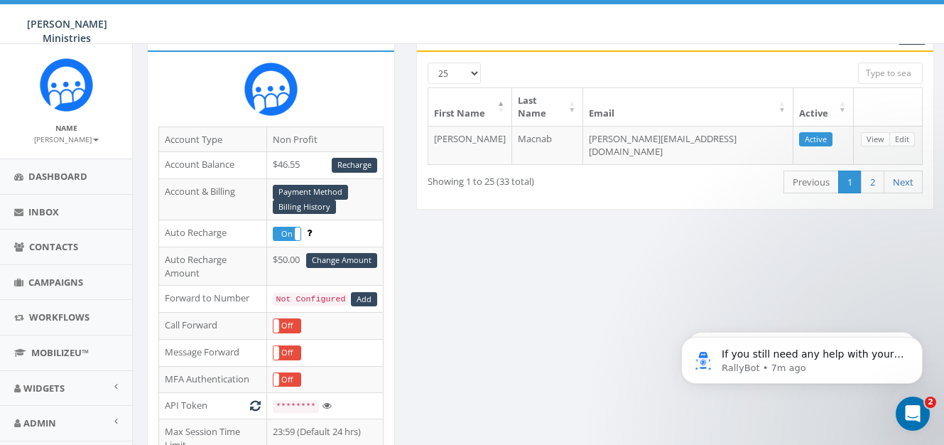
scroll to position [1069, 0]
click at [909, 408] on icon "Open Intercom Messenger" at bounding box center [910, 411] width 23 height 23
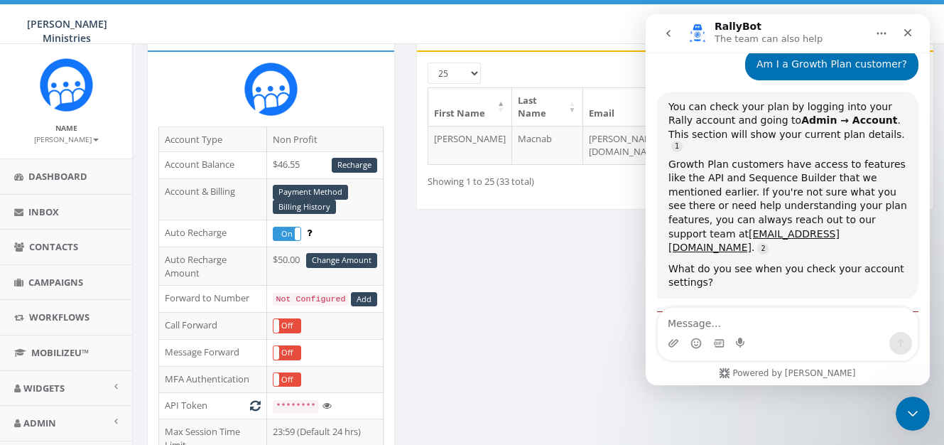
scroll to position [1092, 0]
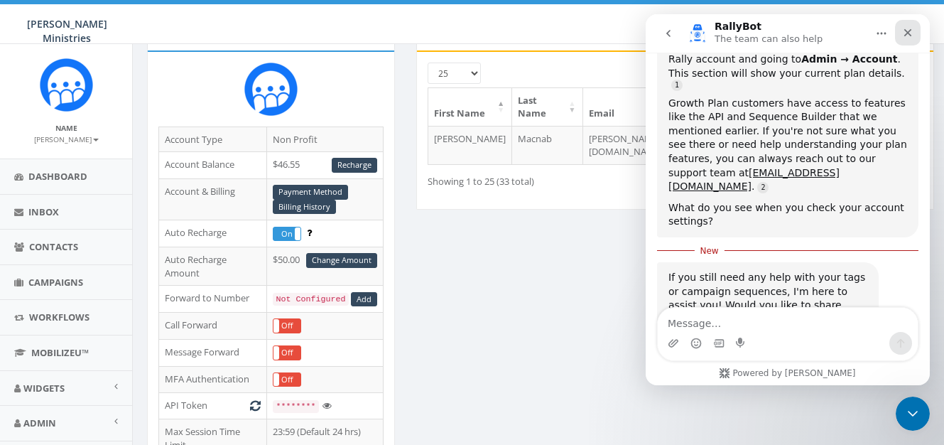
click at [905, 37] on icon "Close" at bounding box center [907, 32] width 11 height 11
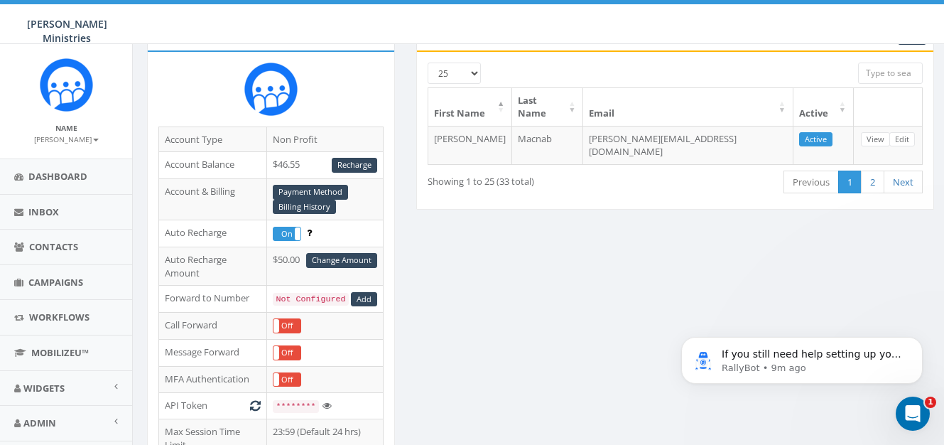
scroll to position [0, 0]
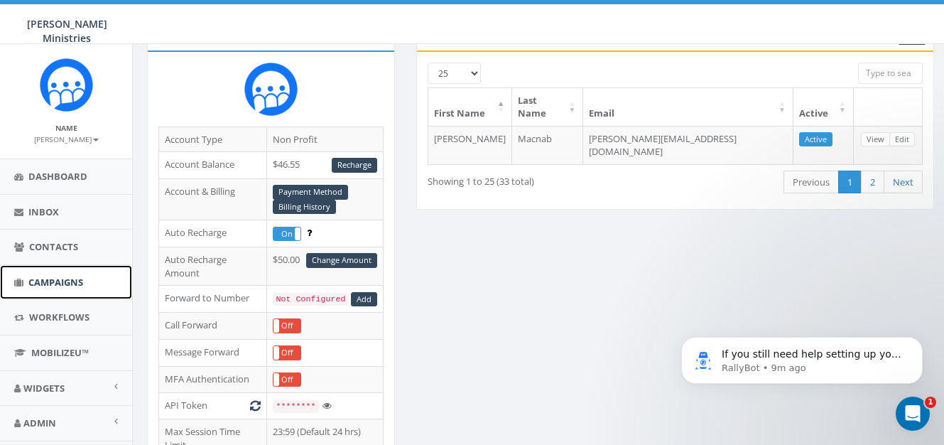
click at [51, 281] on span "Campaigns" at bounding box center [55, 282] width 55 height 13
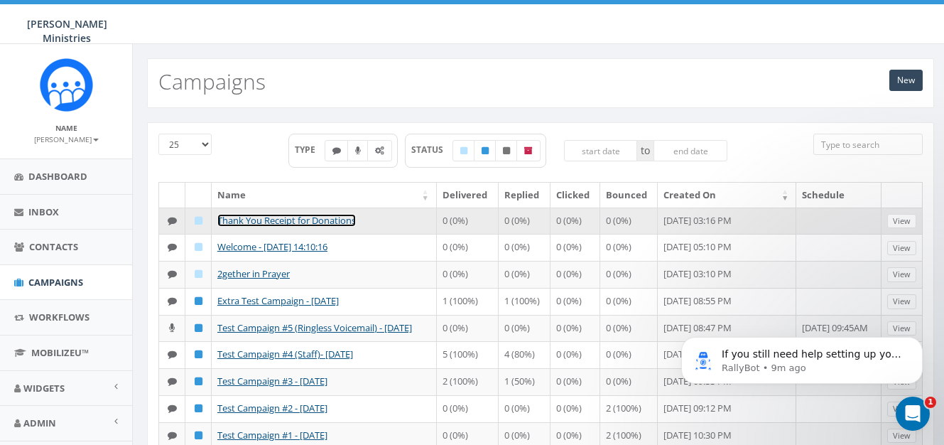
click at [274, 222] on link "Thank You Receipt for Donations" at bounding box center [286, 220] width 139 height 13
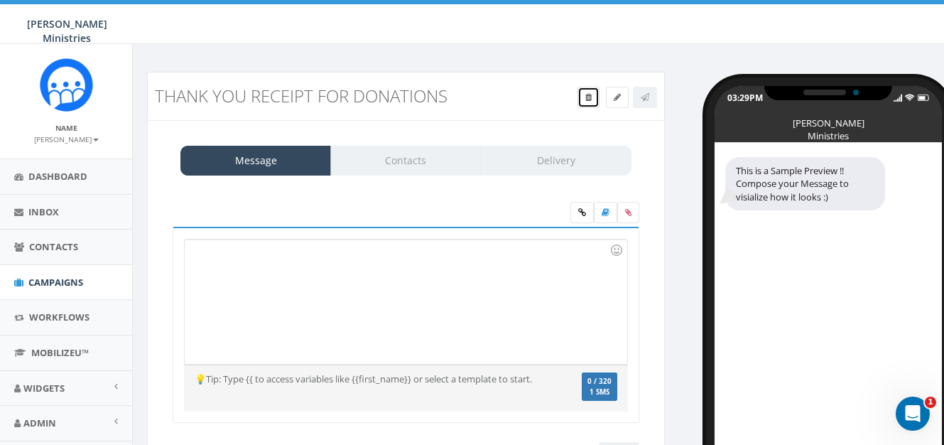
click at [589, 104] on link at bounding box center [588, 97] width 22 height 21
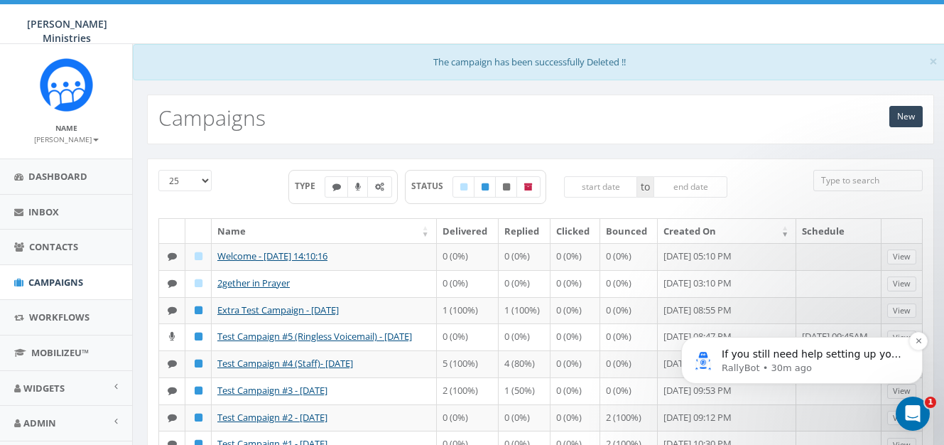
click at [852, 371] on p "RallyBot • 30m ago" at bounding box center [813, 368] width 183 height 13
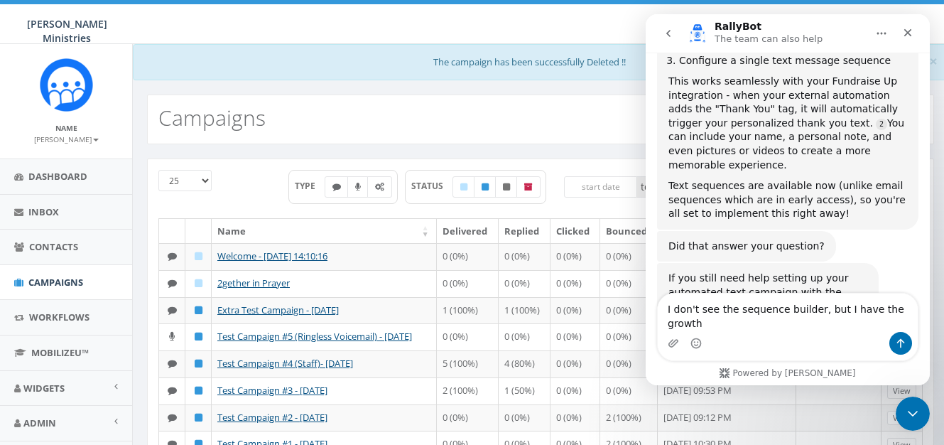
scroll to position [1703, 0]
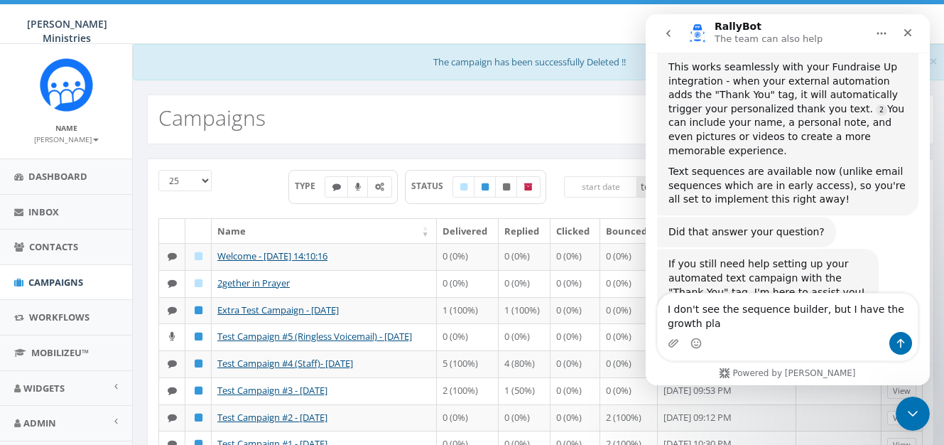
type textarea "I don't see the sequence builder, but I have the growth plan"
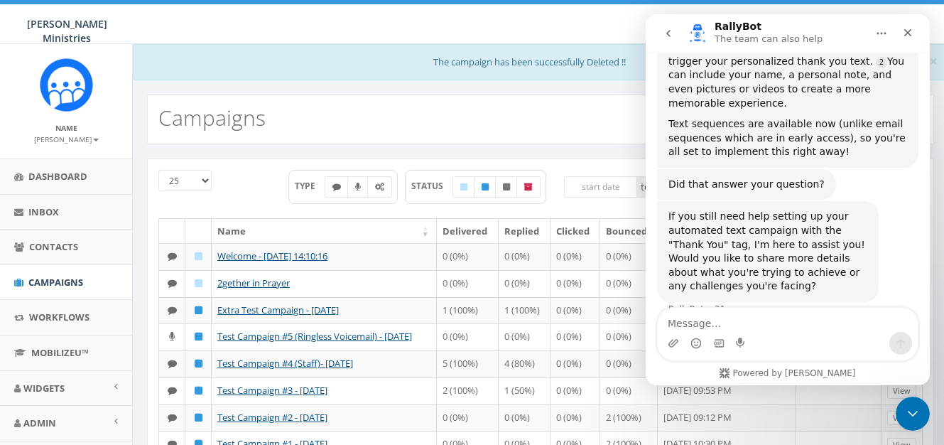
scroll to position [1791, 0]
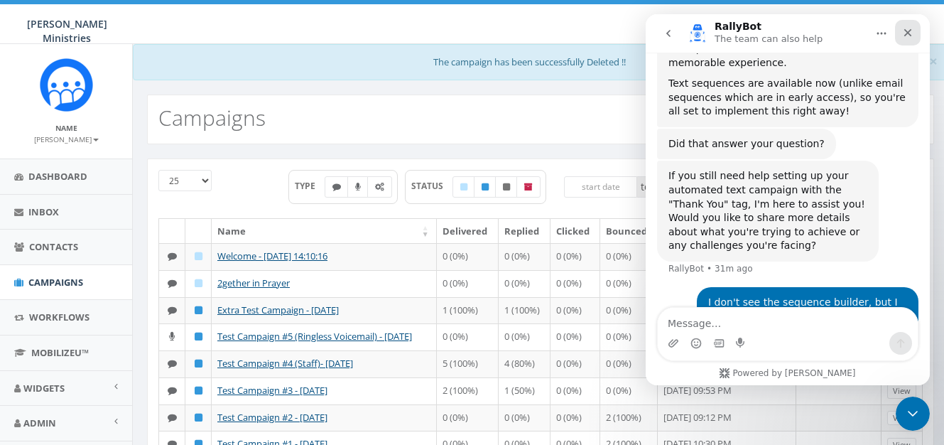
click at [904, 33] on icon "Close" at bounding box center [907, 32] width 11 height 11
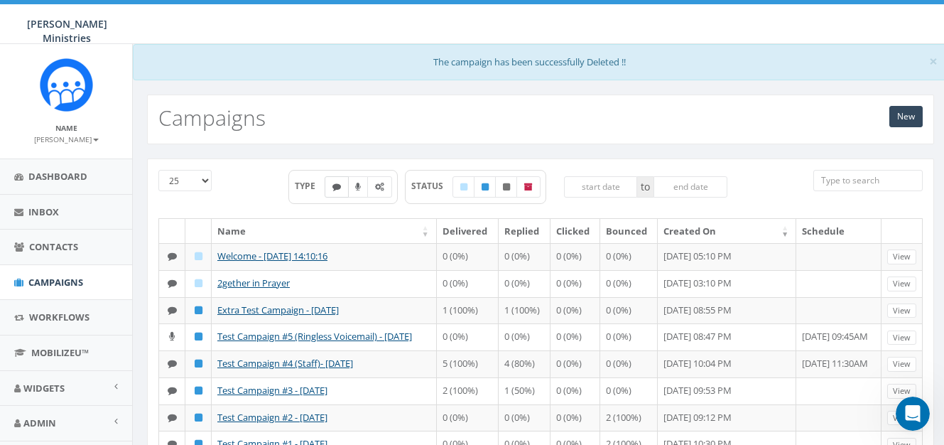
scroll to position [1929, 0]
click at [915, 413] on icon "Open Intercom Messenger" at bounding box center [910, 411] width 23 height 23
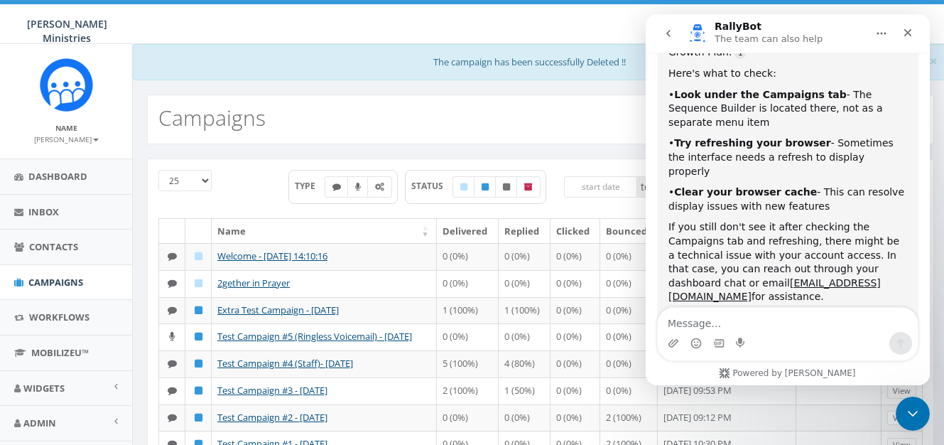
scroll to position [2134, 0]
click at [434, 87] on div "New Campaigns" at bounding box center [540, 112] width 815 height 64
click at [911, 36] on icon "Close" at bounding box center [908, 33] width 8 height 8
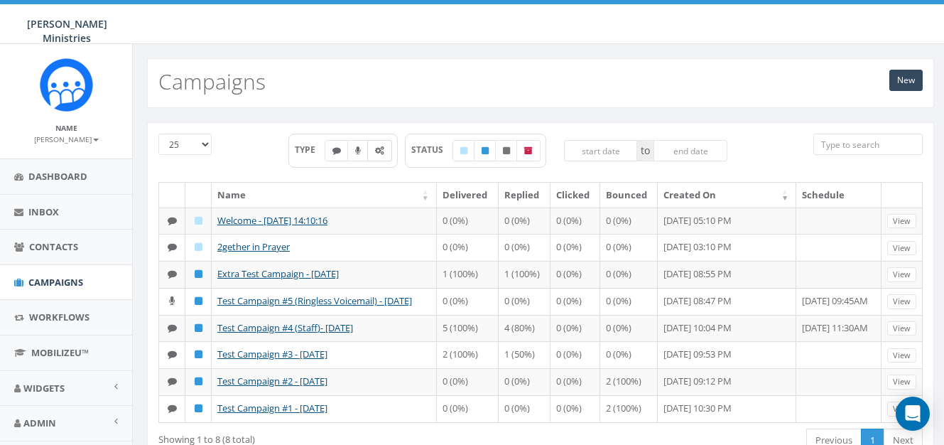
click at [379, 154] on icon at bounding box center [379, 150] width 9 height 9
checkbox input "true"
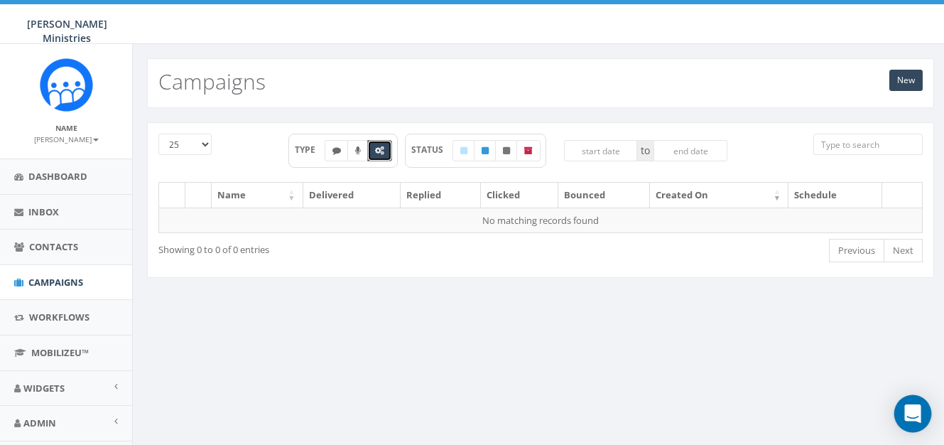
click at [924, 416] on div "Open Intercom Messenger" at bounding box center [913, 414] width 38 height 38
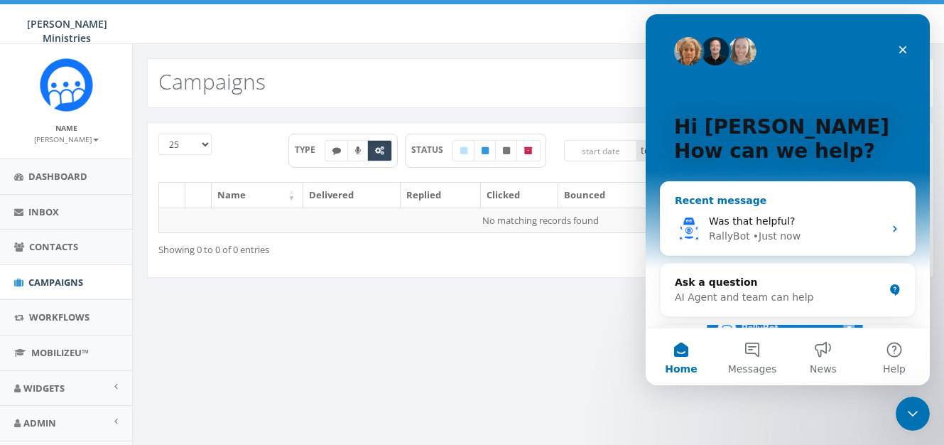
click at [753, 241] on div "• Just now" at bounding box center [777, 236] width 48 height 15
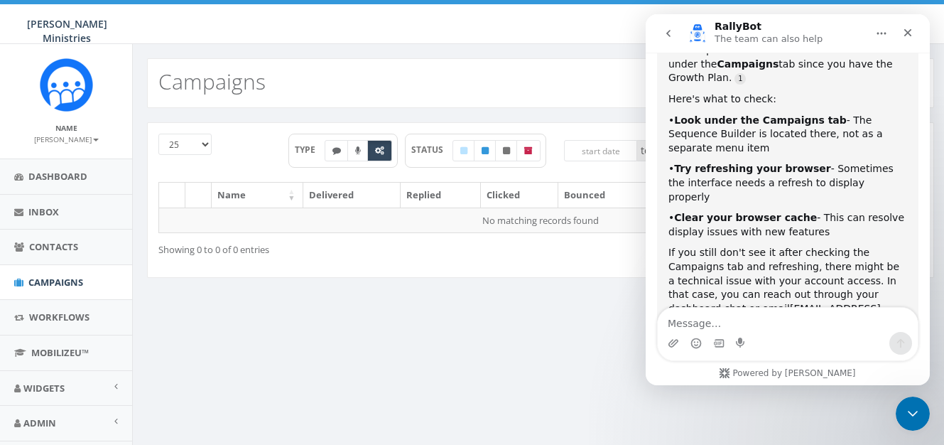
scroll to position [2113, 0]
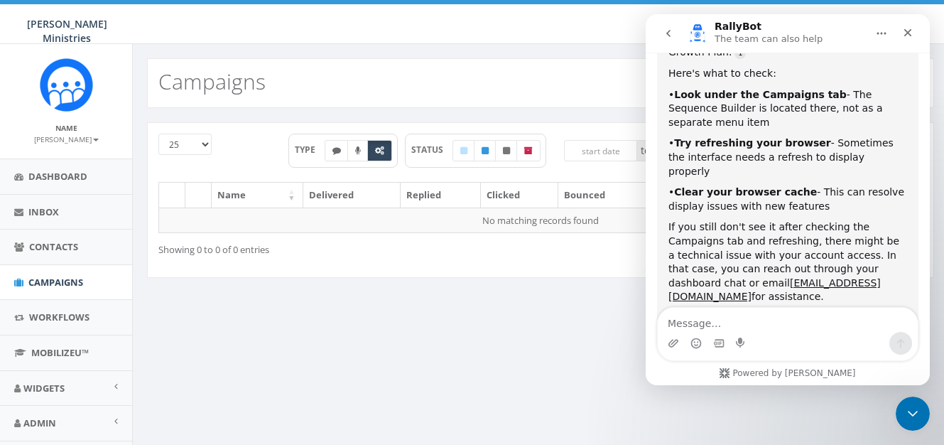
click at [700, 315] on textarea "Message…" at bounding box center [788, 320] width 260 height 24
type textarea "Do I click "New" under Campaigns?"
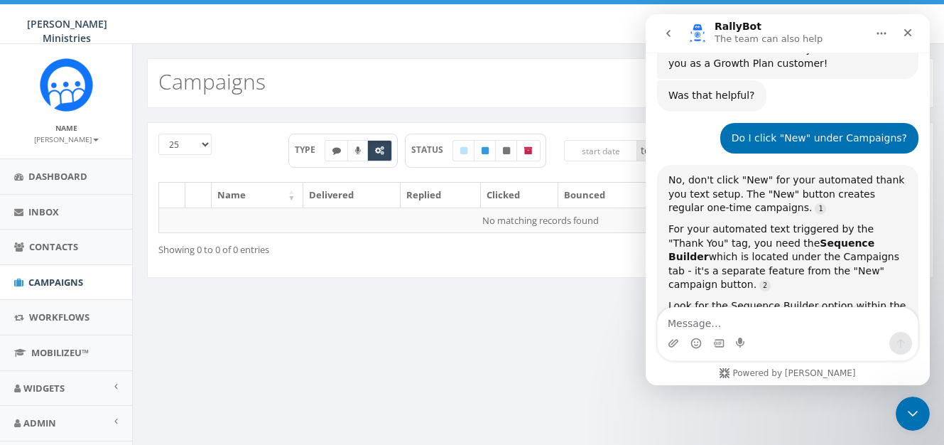
scroll to position [2382, 0]
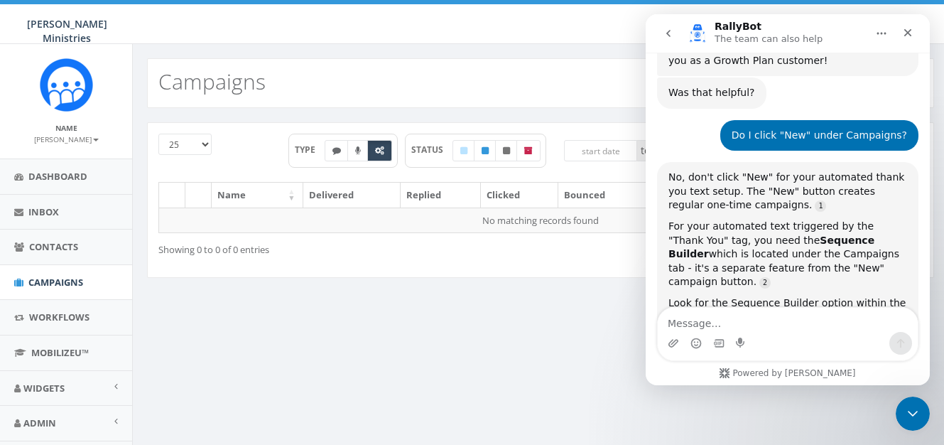
click at [701, 322] on textarea "Message…" at bounding box center [788, 320] width 260 height 24
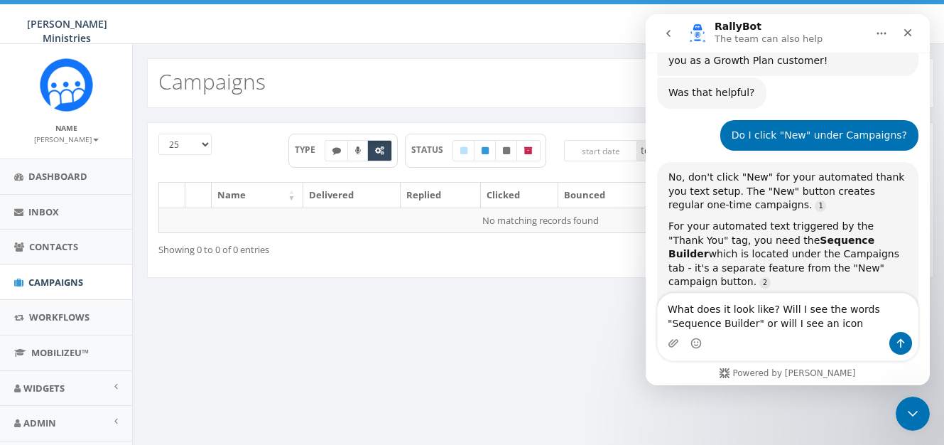
type textarea "What does it look like? Will I see the words "Sequence Builder" or will I see a…"
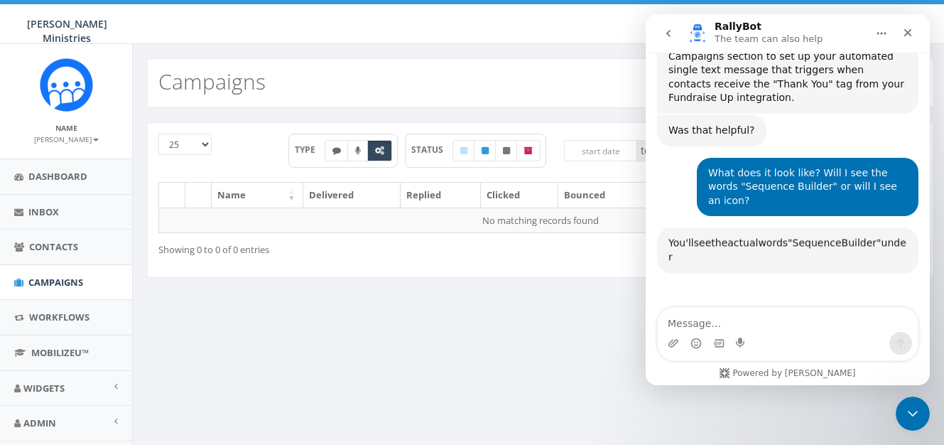
scroll to position [2652, 0]
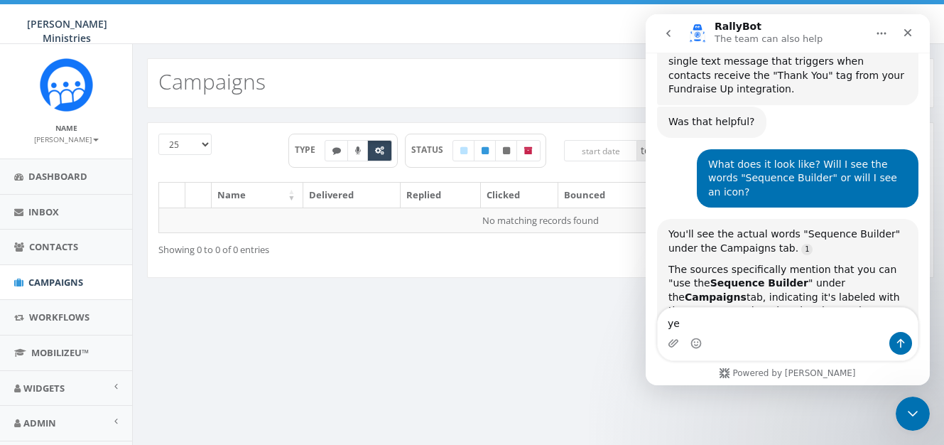
type textarea "yes"
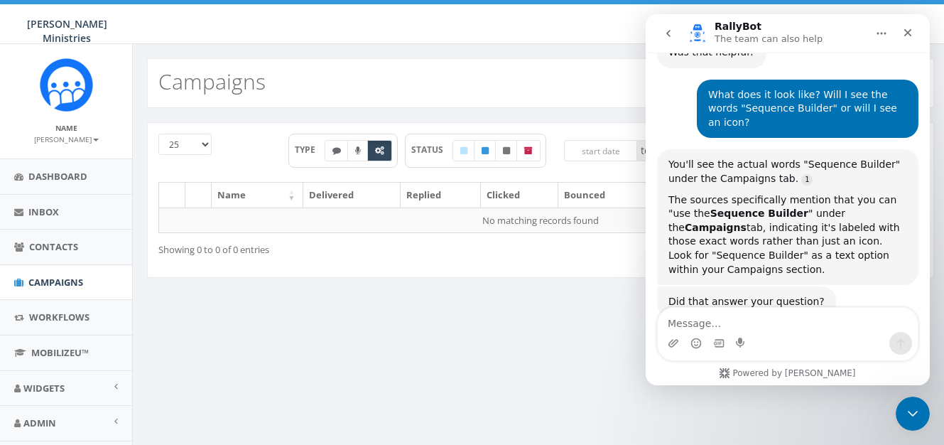
scroll to position [2735, 0]
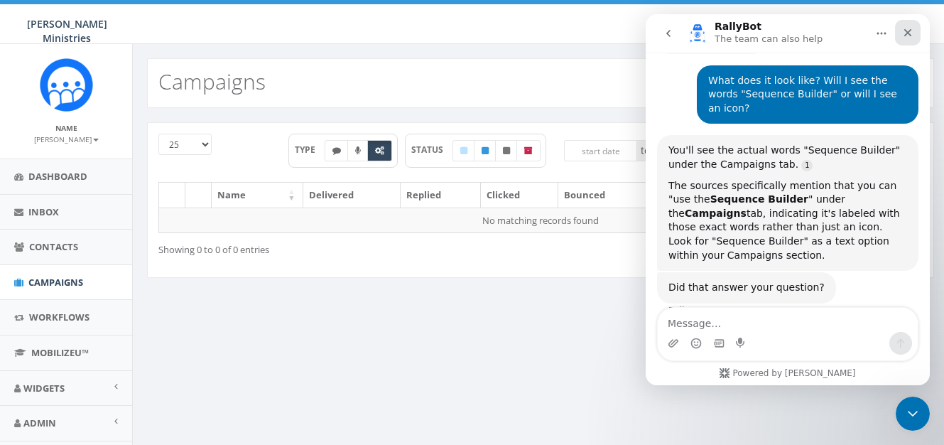
click at [909, 28] on icon "Close" at bounding box center [907, 32] width 11 height 11
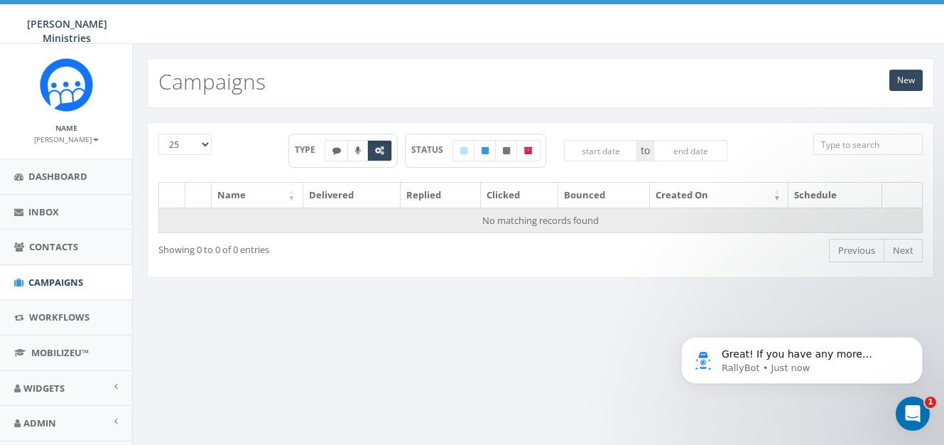
scroll to position [2773, 0]
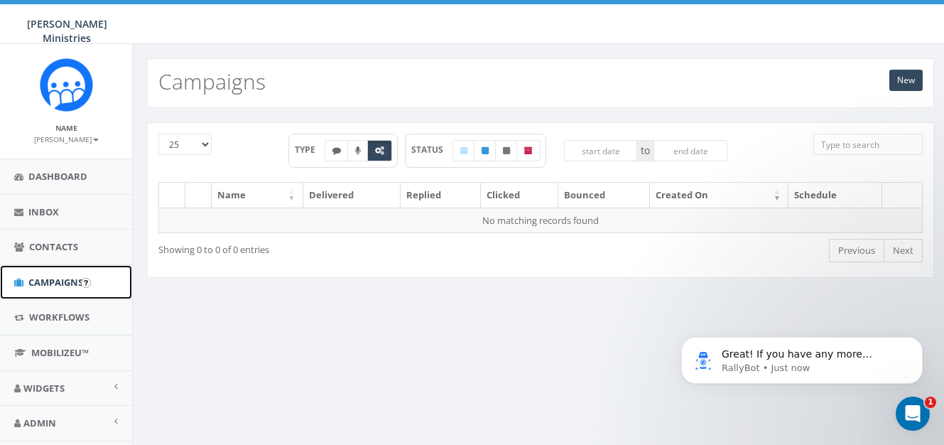
click at [54, 283] on span "Campaigns" at bounding box center [55, 282] width 55 height 13
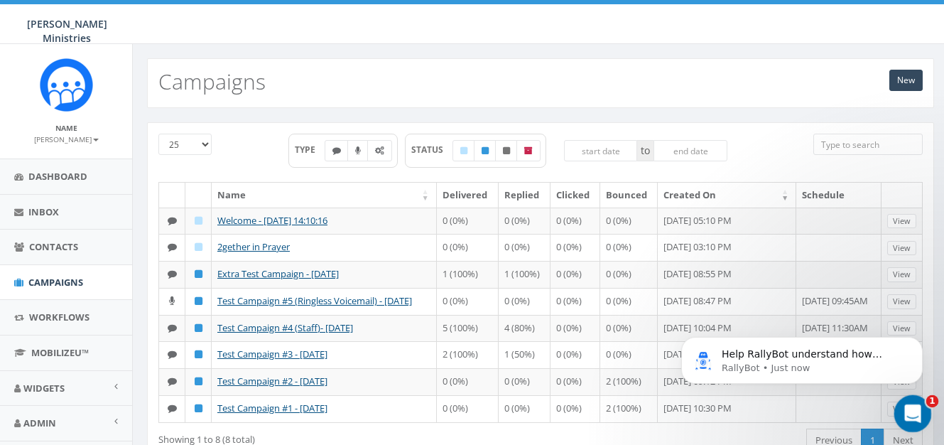
click at [921, 412] on div "Open Intercom Messenger" at bounding box center [910, 411] width 47 height 47
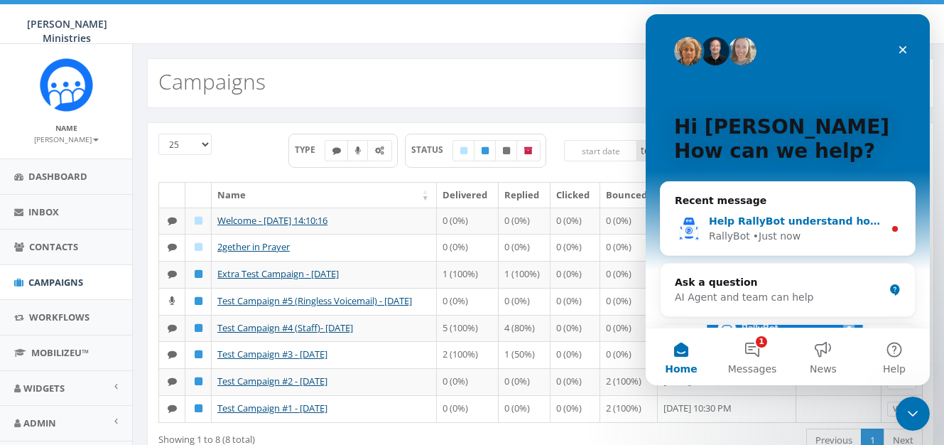
click at [747, 249] on div "Help RallyBot understand how they’re doing: RallyBot • Just now" at bounding box center [788, 228] width 254 height 53
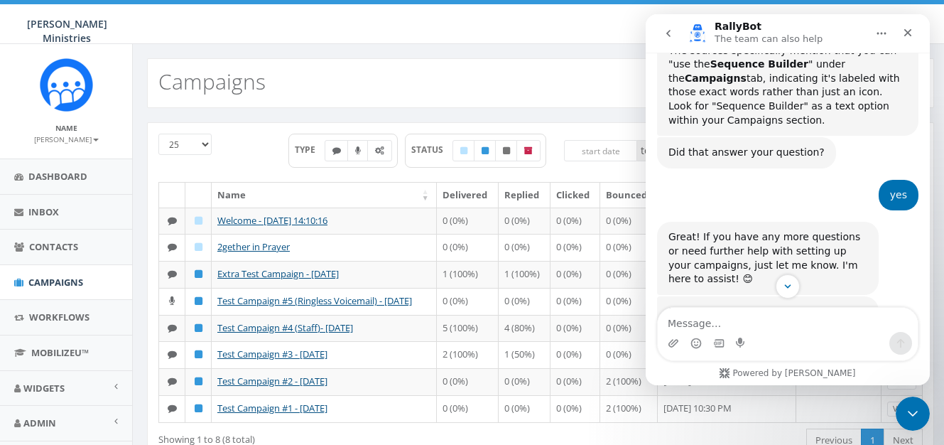
scroll to position [2890, 0]
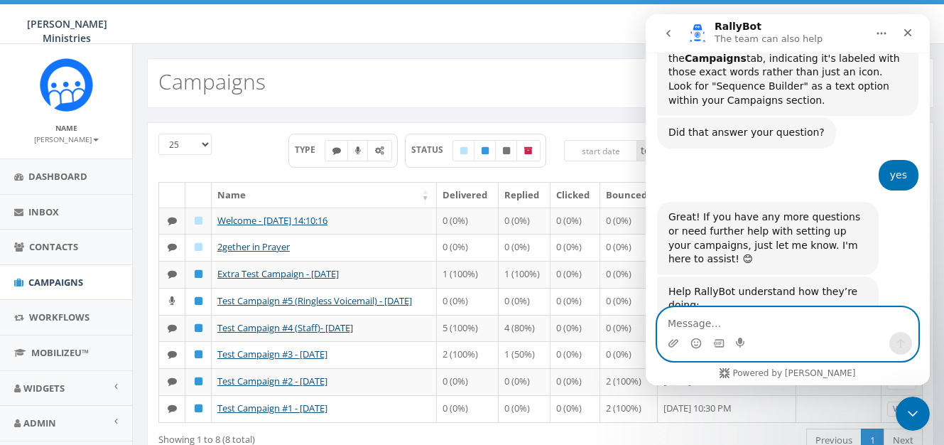
click at [685, 325] on textarea "Message…" at bounding box center [788, 320] width 260 height 24
type textarea "But I still don't see those words"
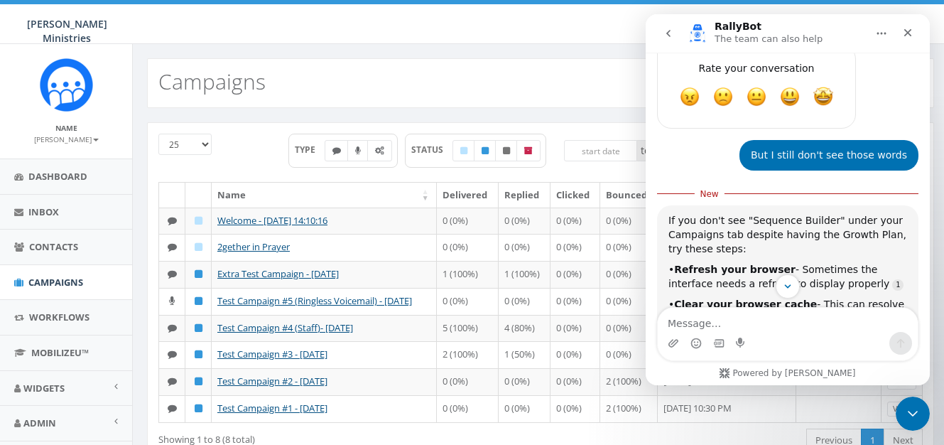
scroll to position [3167, 0]
